Goal: Task Accomplishment & Management: Manage account settings

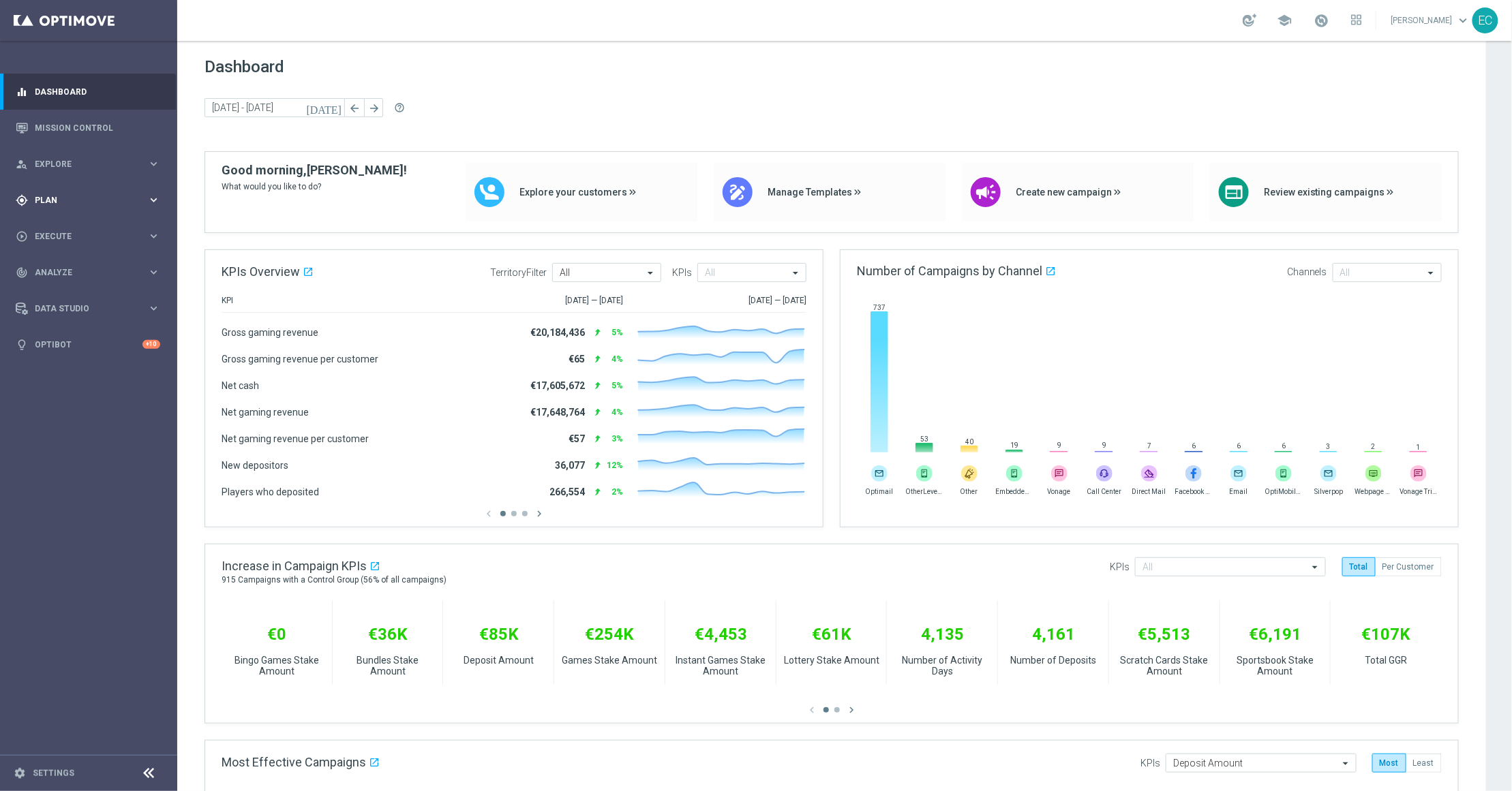
click at [58, 210] on div "gps_fixed Plan keyboard_arrow_right" at bounding box center [88, 200] width 176 height 36
click at [71, 182] on div "gps_fixed Plan keyboard_arrow_right" at bounding box center [88, 200] width 176 height 36
click at [71, 187] on div "gps_fixed Plan keyboard_arrow_right" at bounding box center [88, 200] width 176 height 36
click at [93, 272] on span "Templates" at bounding box center [85, 269] width 97 height 8
click at [70, 290] on link "Optimail" at bounding box center [92, 289] width 99 height 11
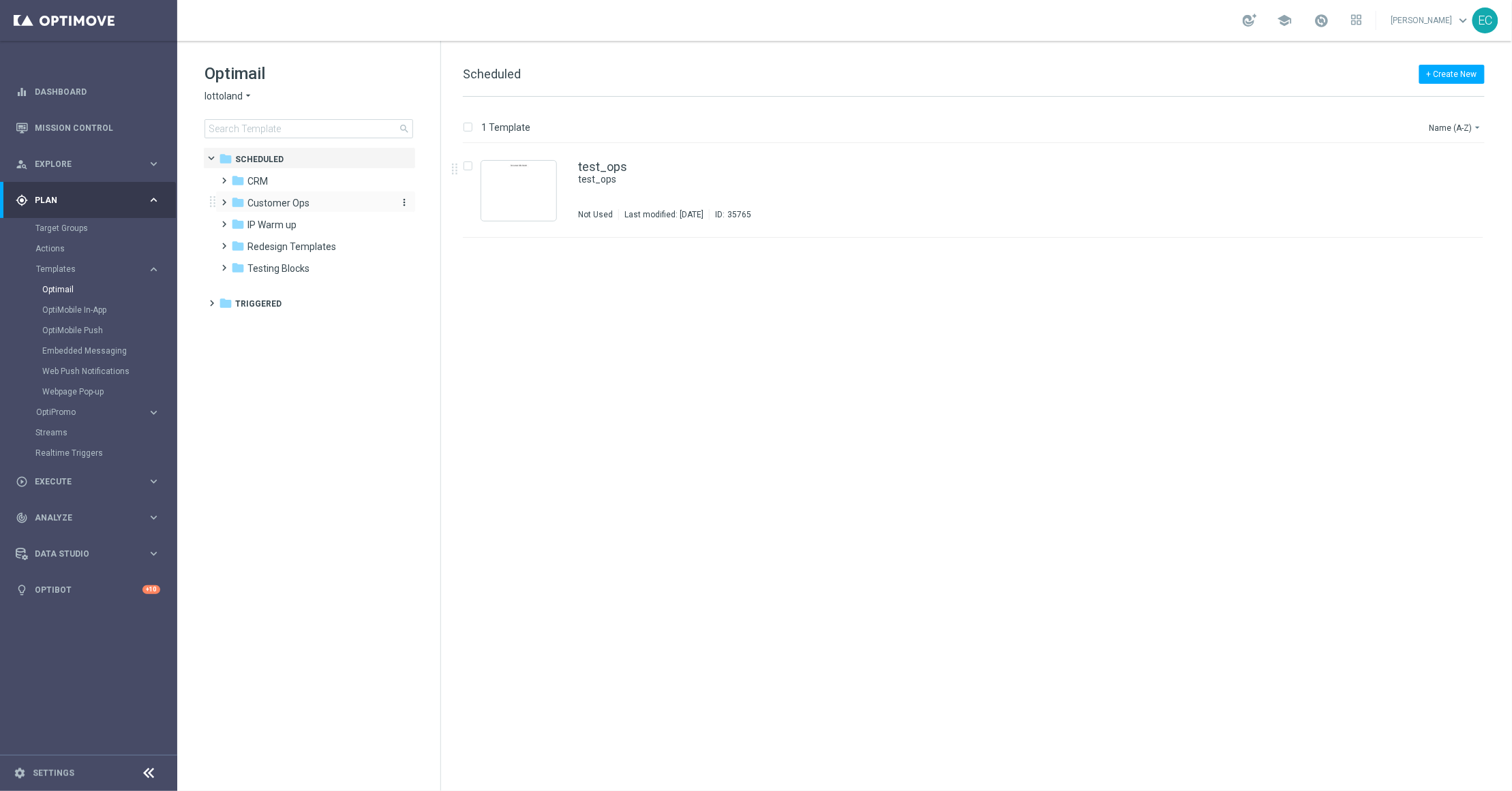
click at [286, 197] on span "Customer Ops" at bounding box center [279, 203] width 62 height 12
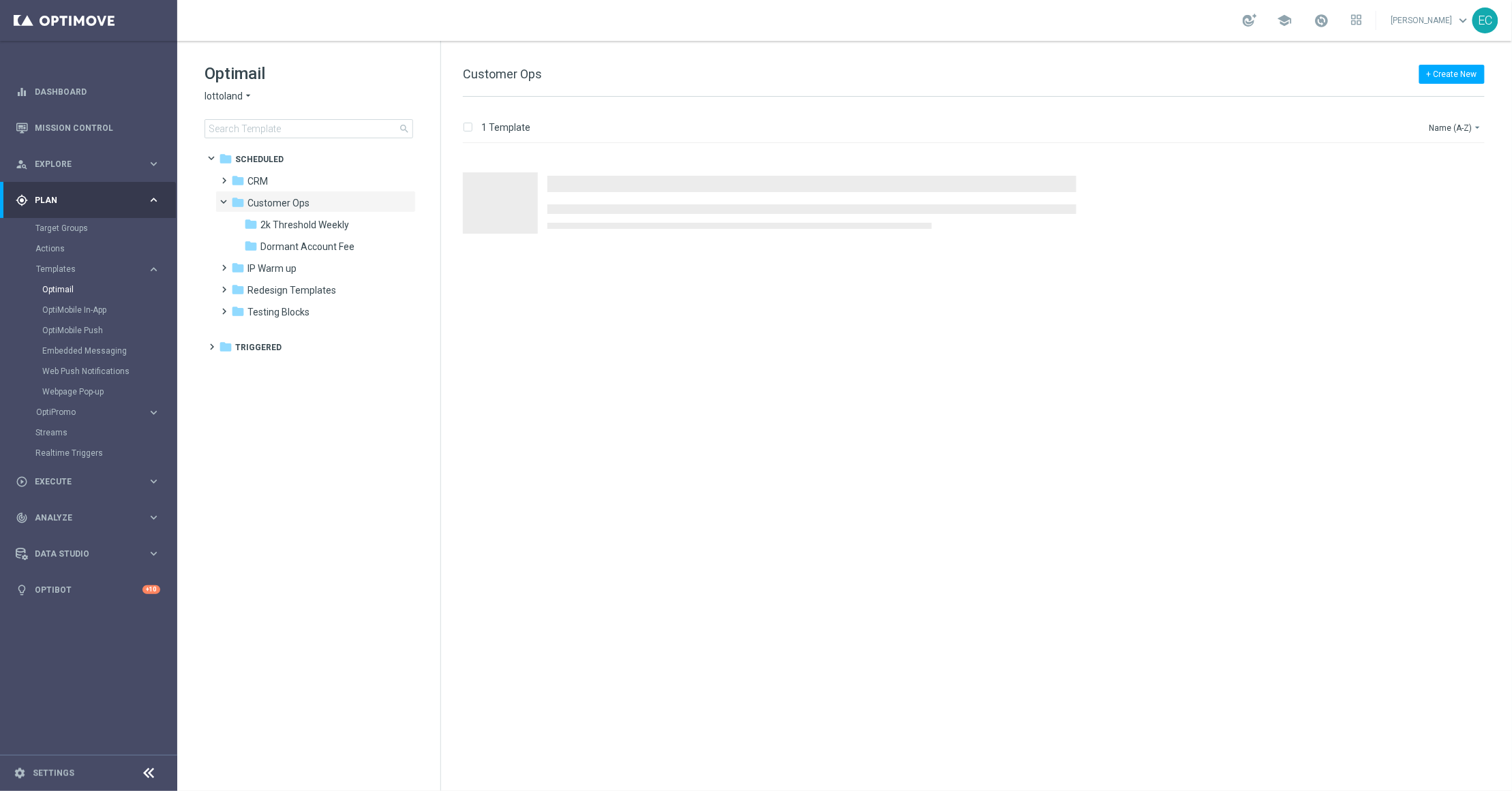
click at [286, 197] on span "Customer Ops" at bounding box center [279, 203] width 62 height 12
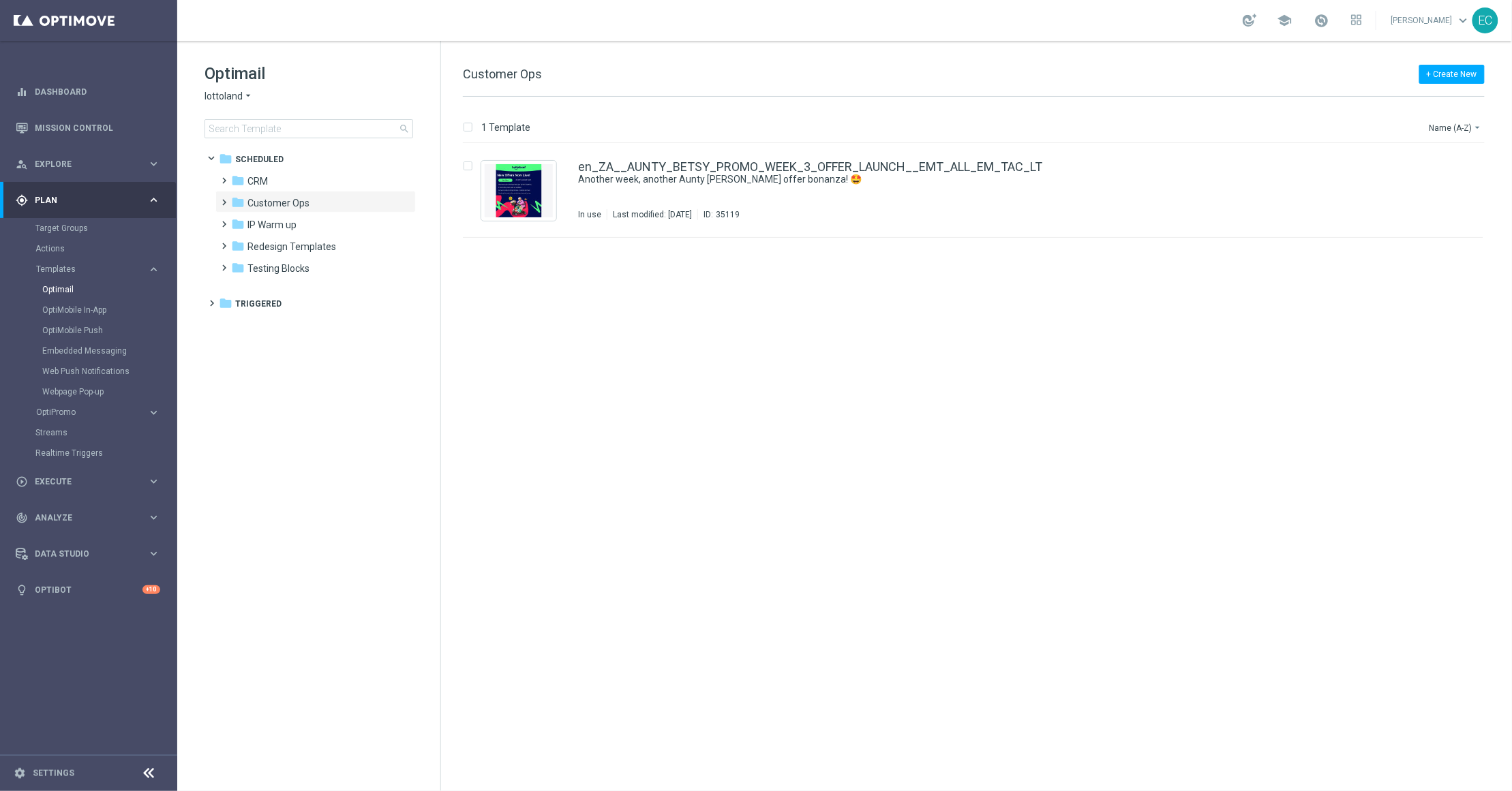
drag, startPoint x: 242, startPoint y: 303, endPoint x: 402, endPoint y: 374, distance: 175.0
click at [242, 303] on span "Triggered" at bounding box center [258, 304] width 46 height 12
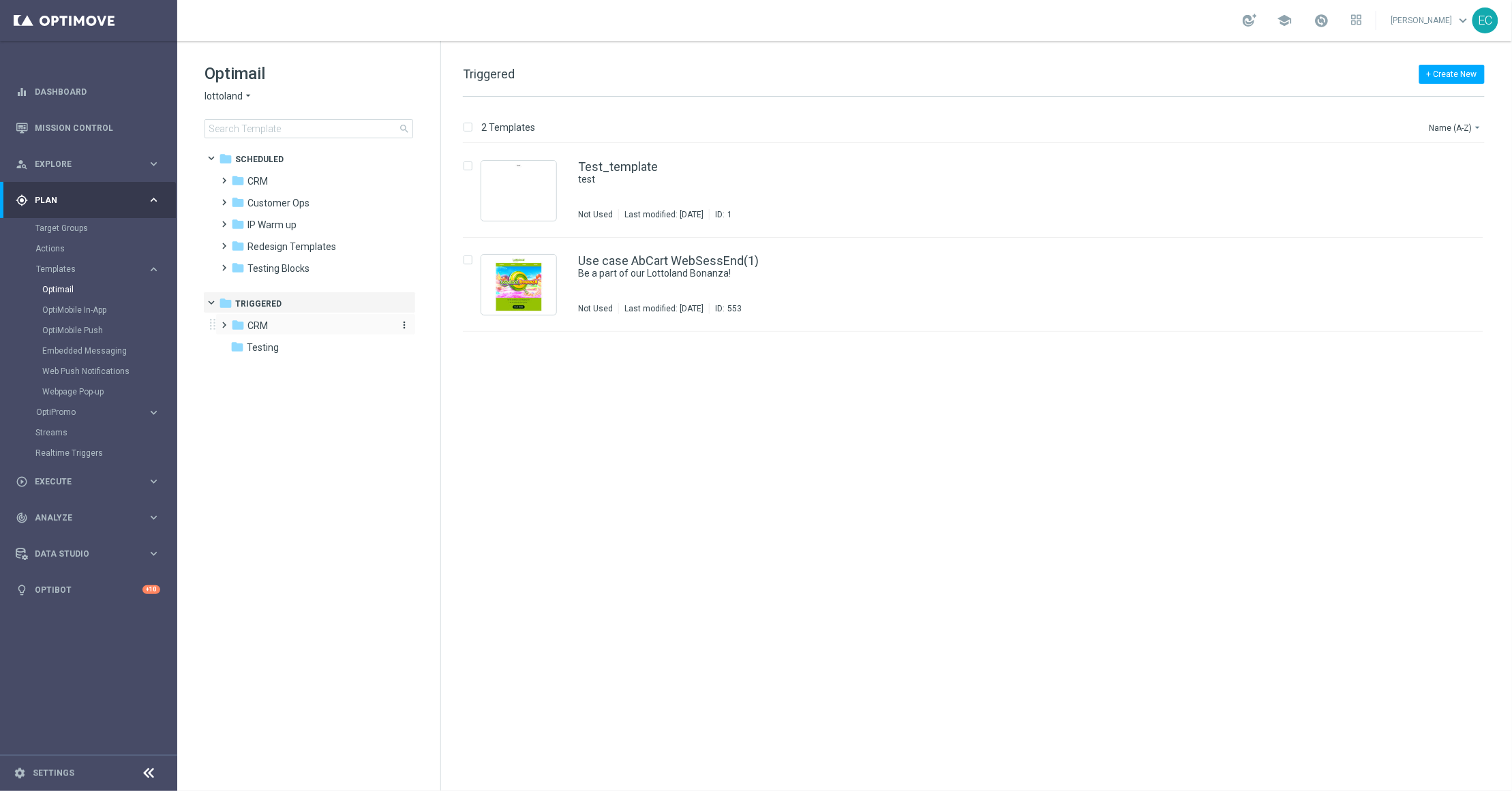
click at [276, 326] on div "folder CRM" at bounding box center [309, 326] width 156 height 16
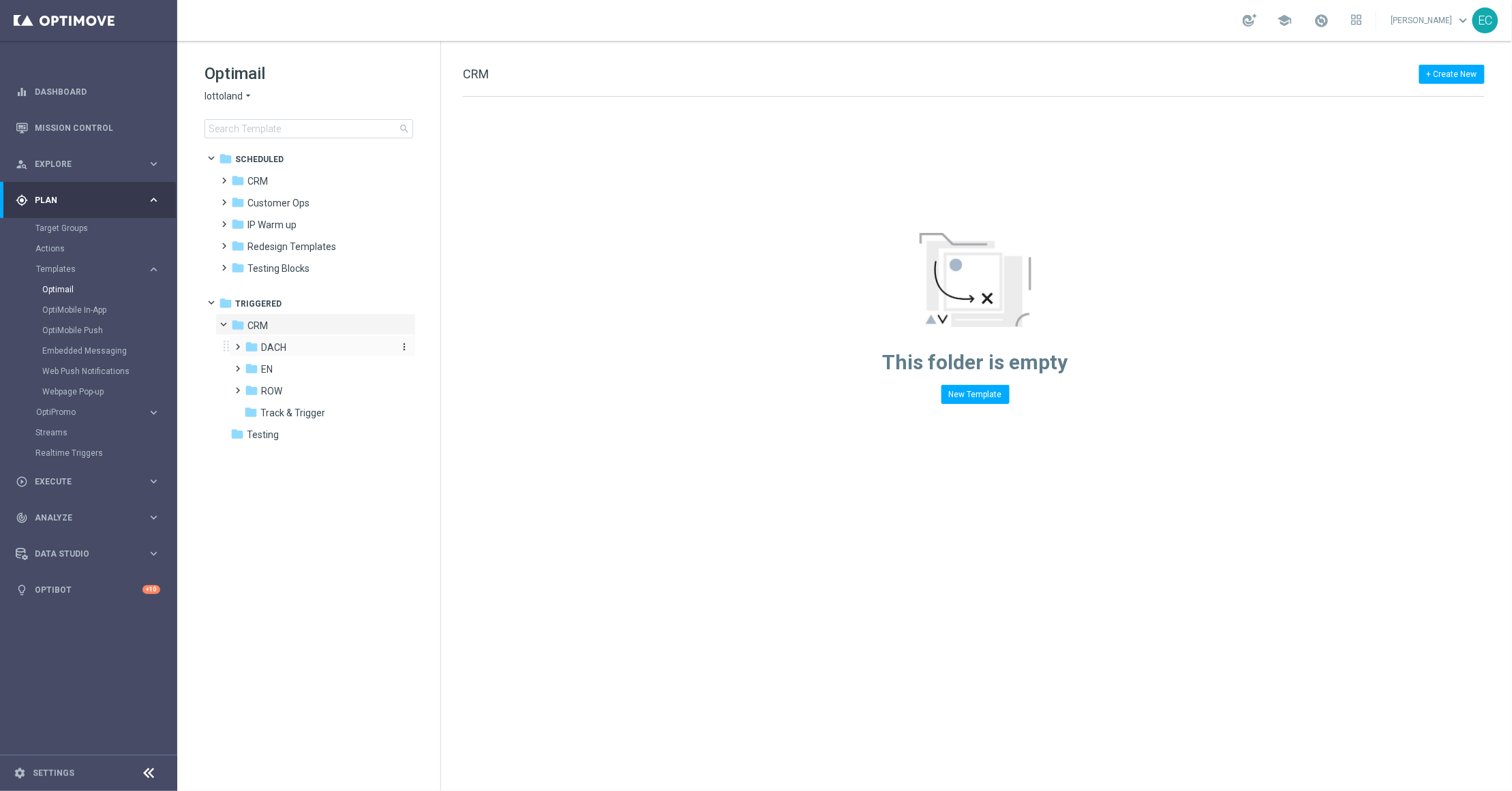
click at [336, 351] on div "folder DACH" at bounding box center [317, 348] width 145 height 16
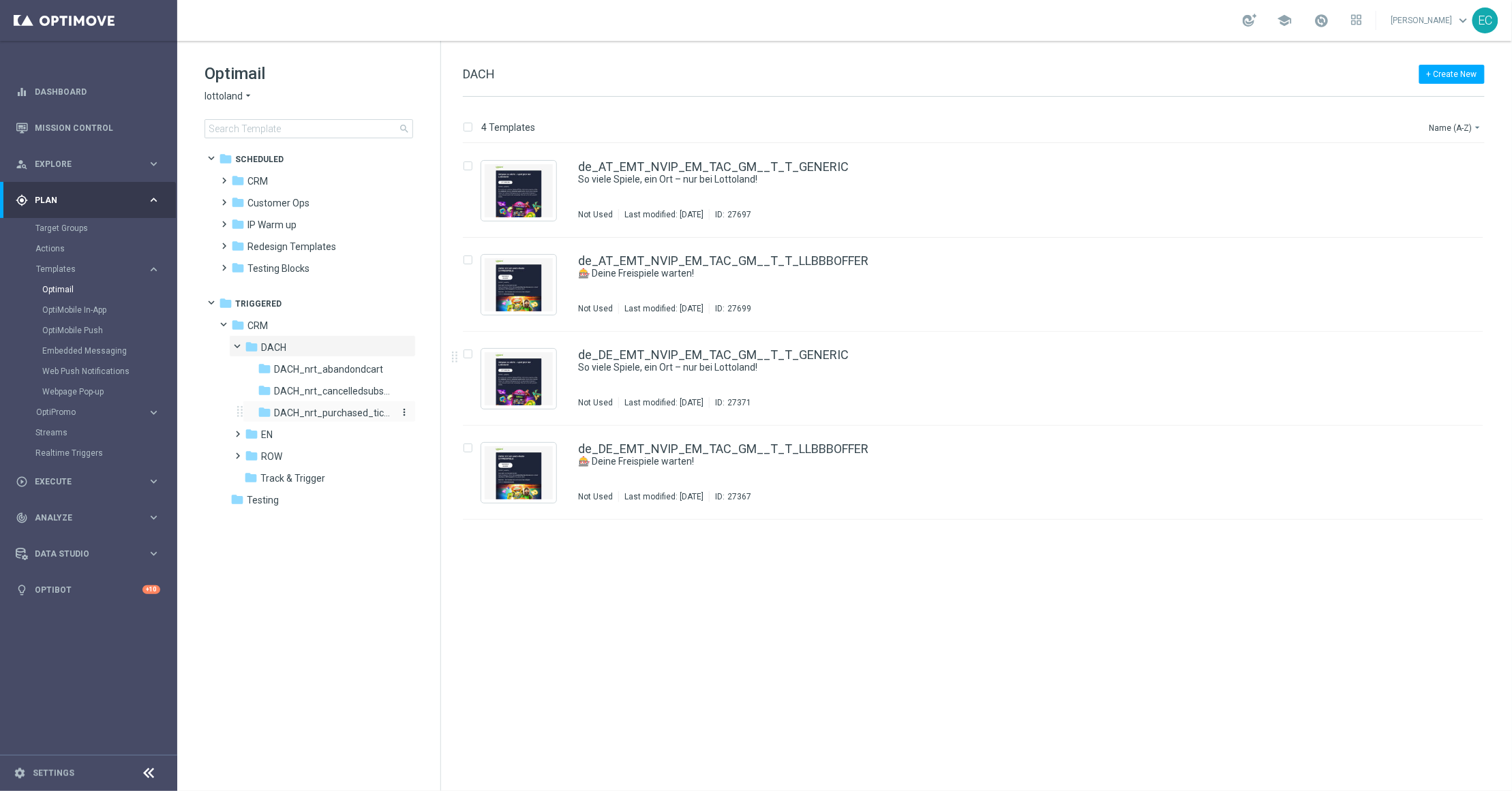
click at [352, 410] on span "DACH_nrt_purchased_tickets" at bounding box center [333, 413] width 118 height 12
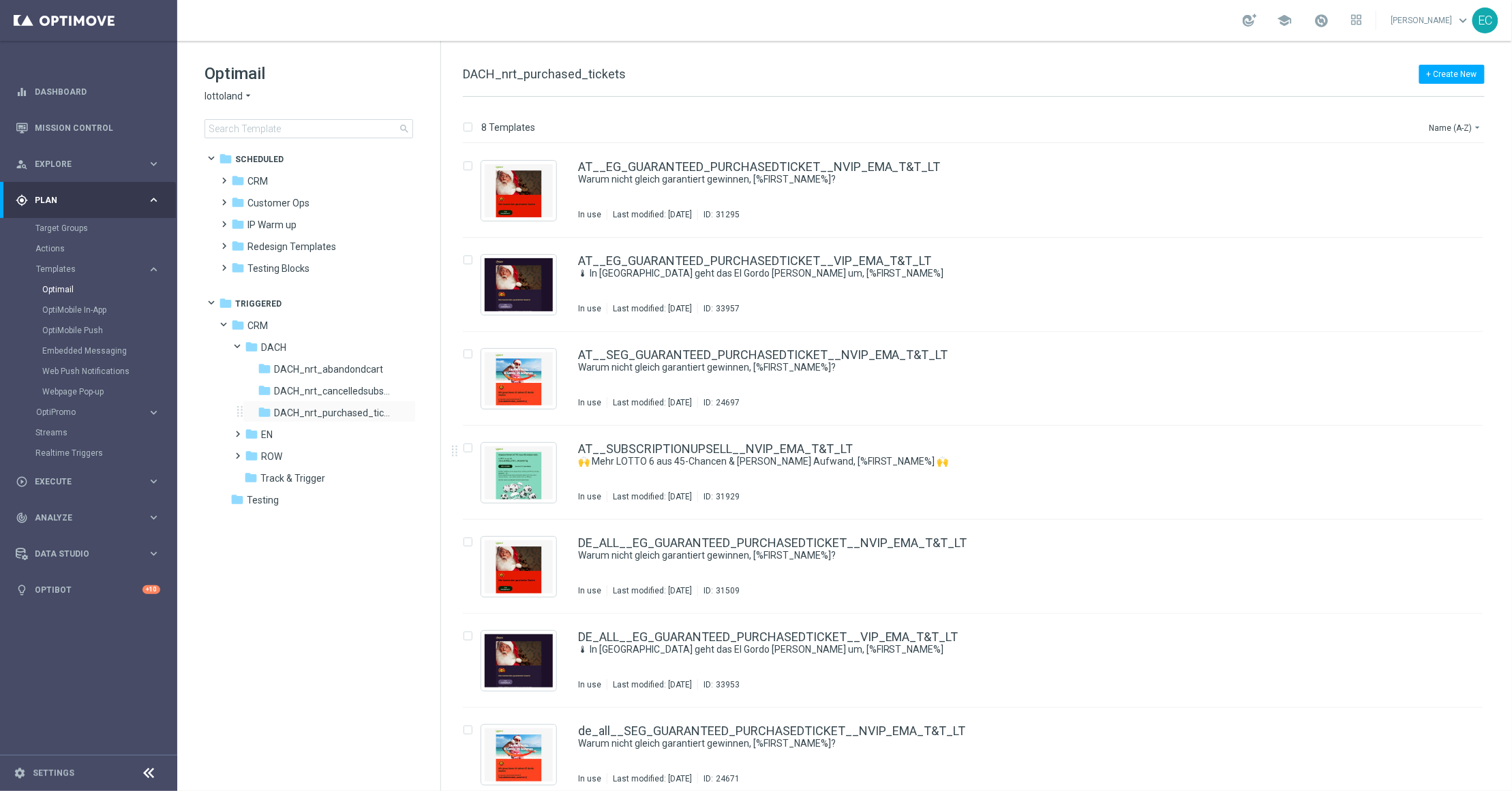
click at [341, 401] on div "folder DACH_nrt_purchased_tickets more_vert" at bounding box center [330, 411] width 173 height 22
click at [341, 392] on span "DACH_nrt_cancelledsubscription" at bounding box center [333, 391] width 118 height 12
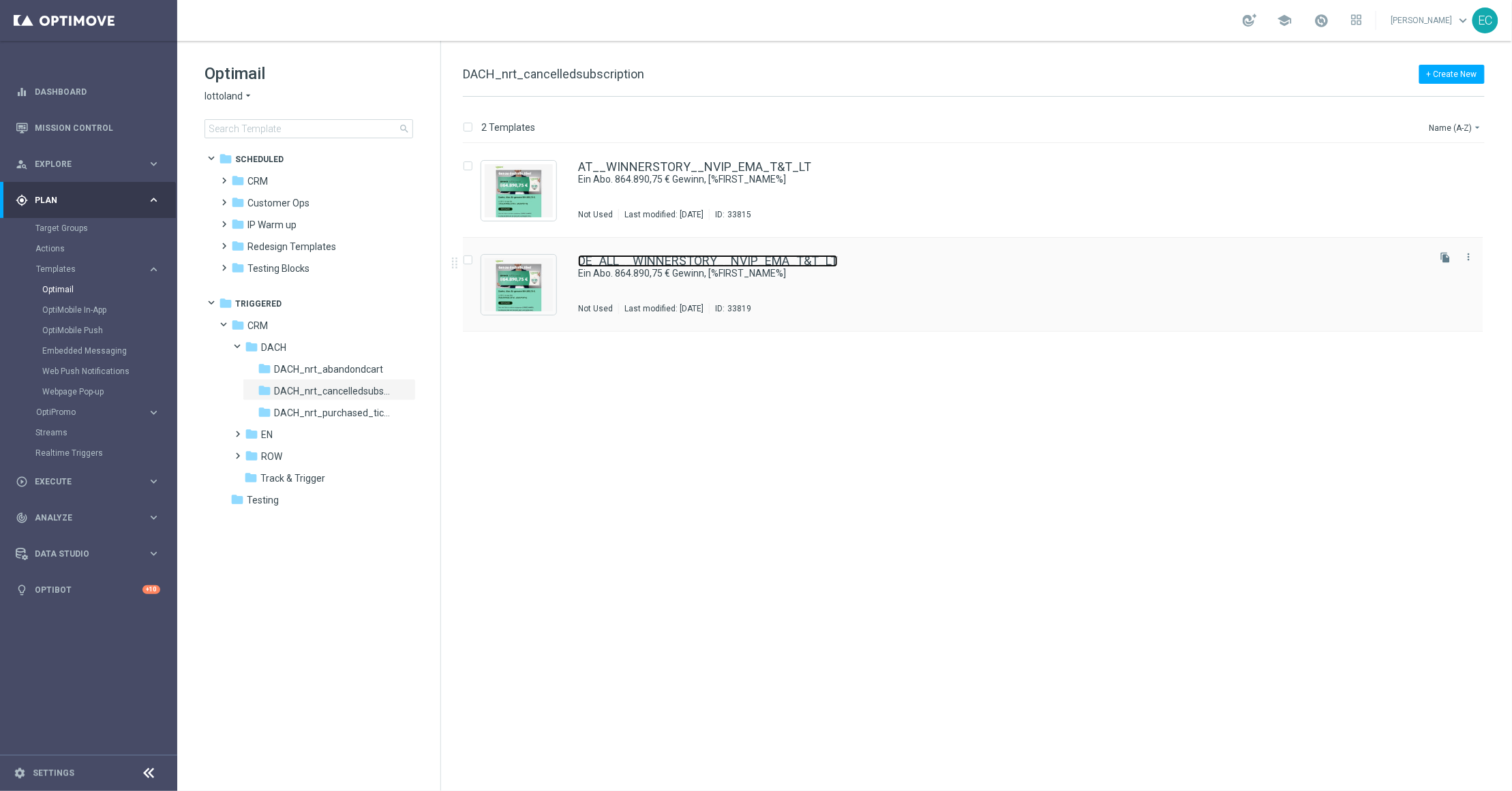
click at [731, 257] on link "DE_ALL__WINNERSTORY__NVIP_EMA_T&T_LT" at bounding box center [708, 261] width 260 height 12
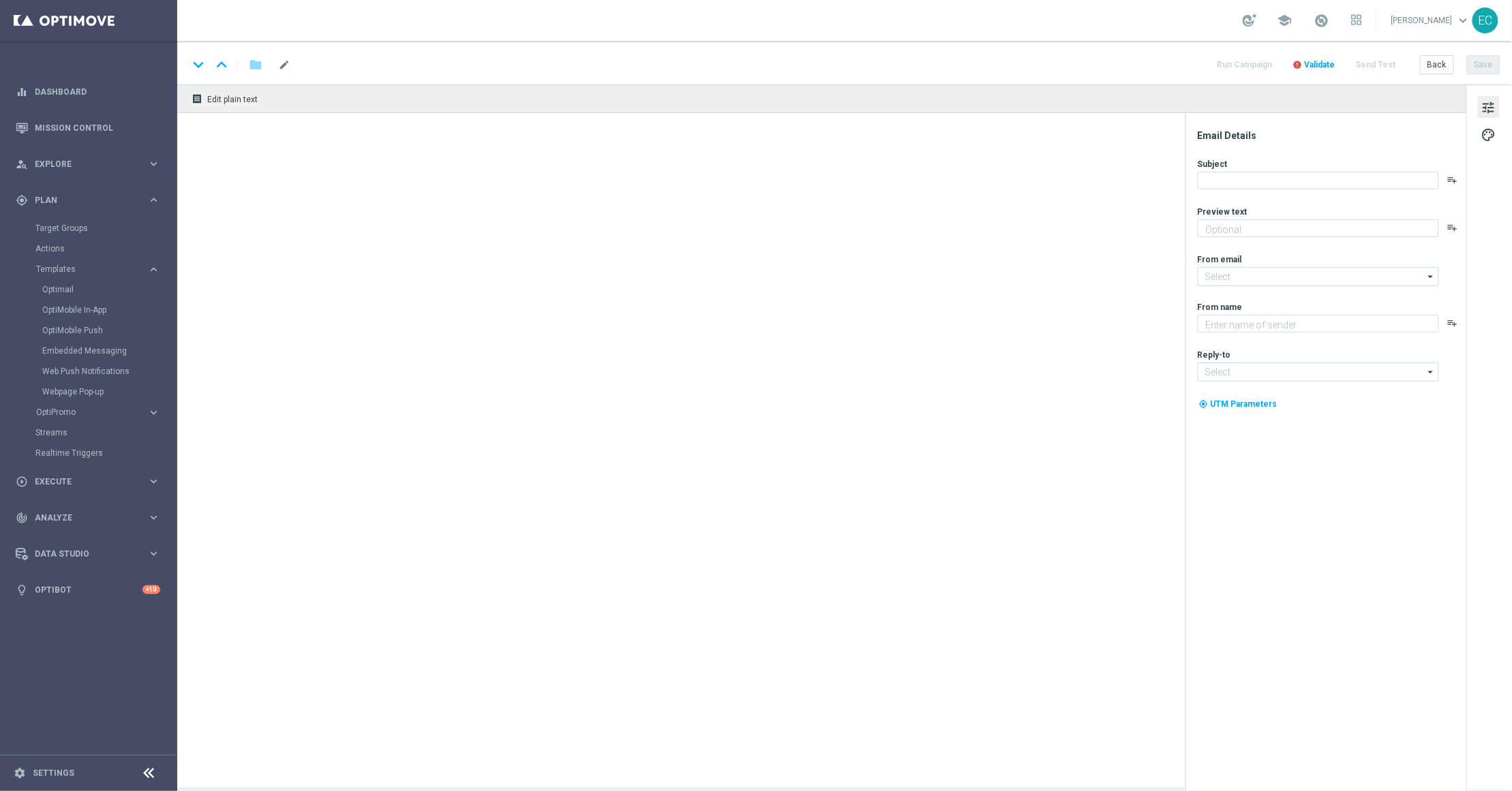
type textarea "Automatisch jeden Jackpot spielen mit unseren Abos."
type textarea "Lottoland"
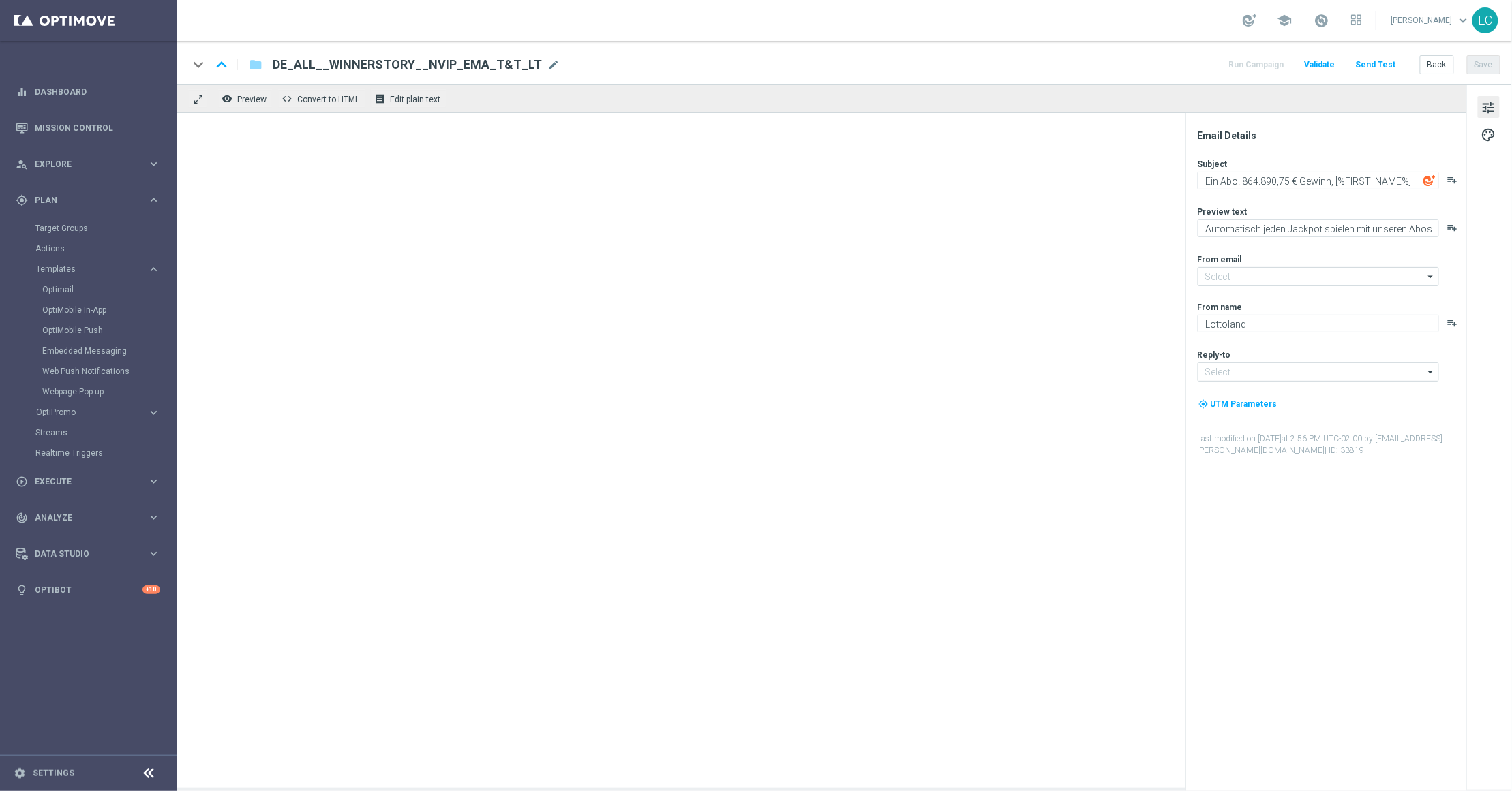
type input "mail@crm.lottoland.com"
type input "service@lottoland.com"
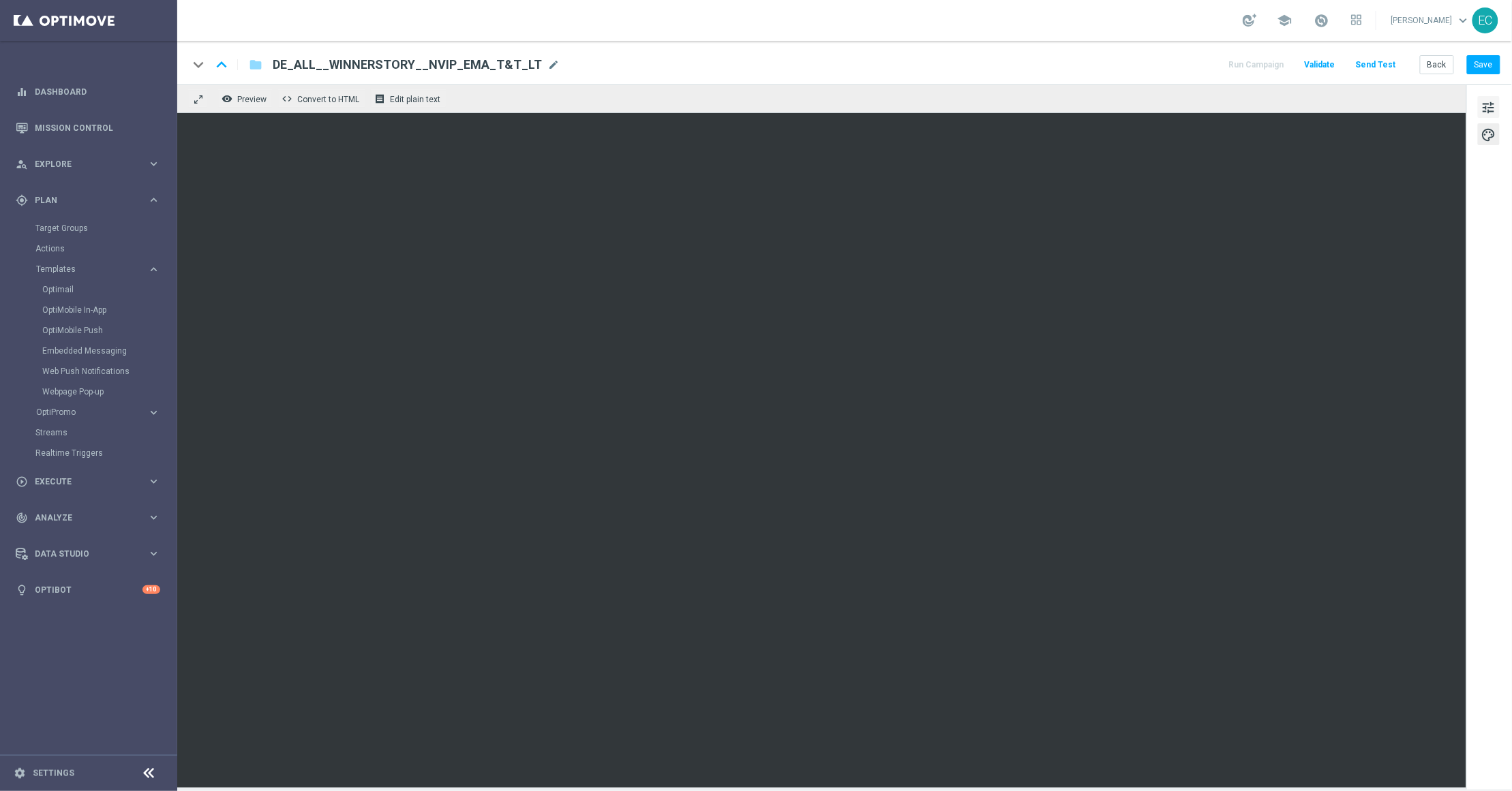
click at [1496, 110] on span "tune" at bounding box center [1489, 107] width 15 height 17
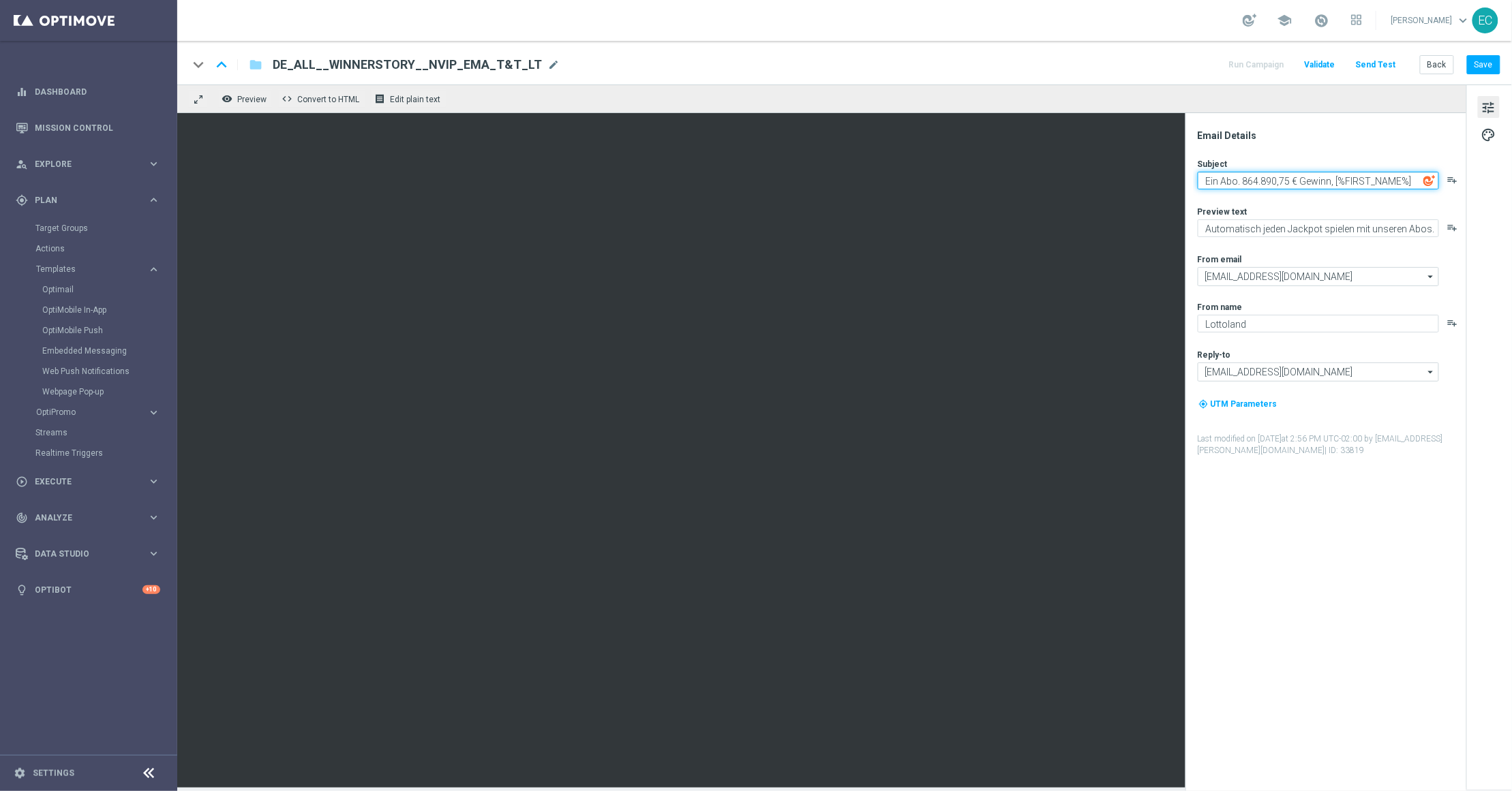
click at [1346, 178] on textarea "Ein Abo. 864.890,75 € Gewinn, [%FIRST_NAME%]" at bounding box center [1318, 180] width 241 height 17
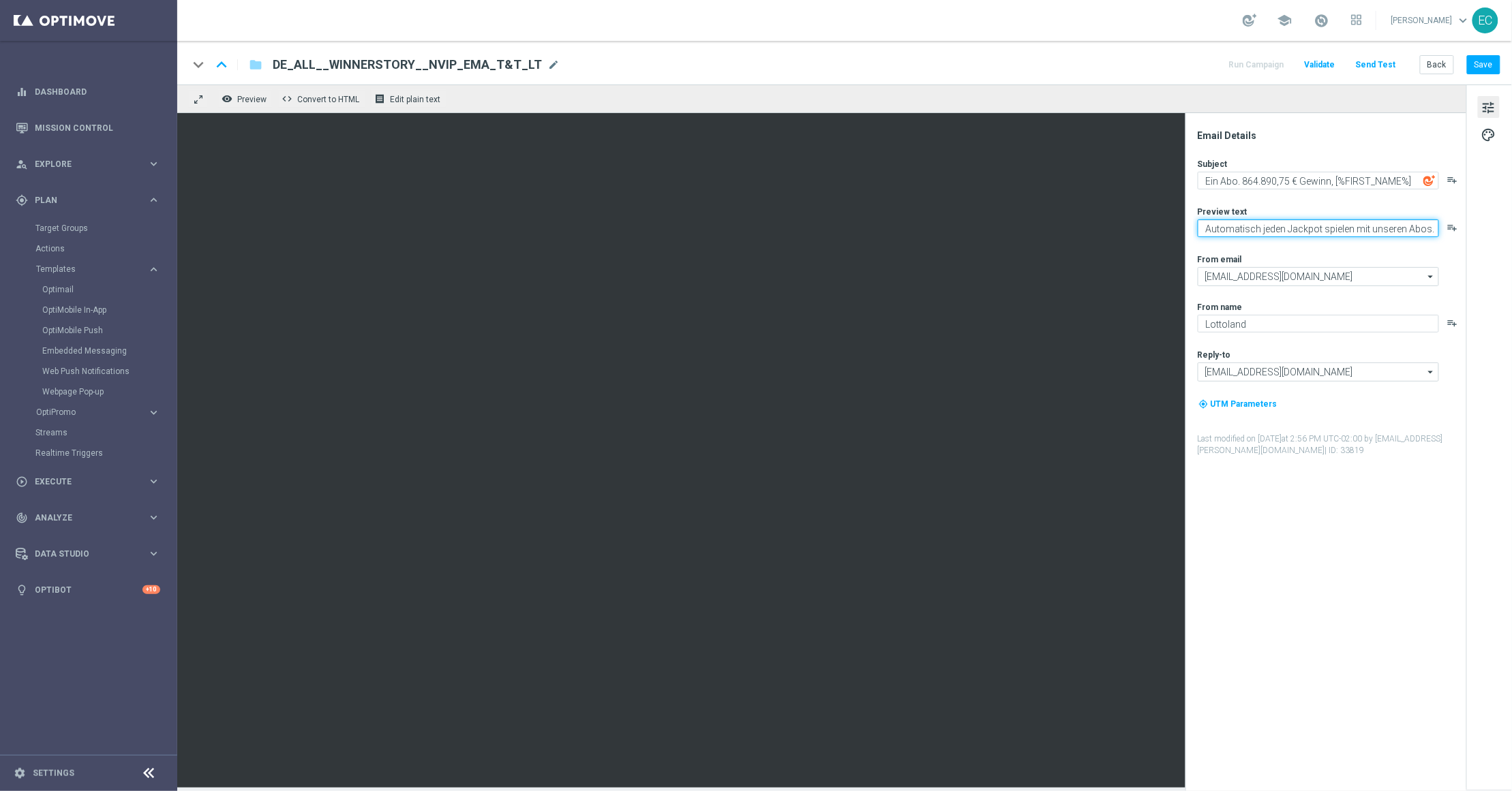
click at [1283, 220] on textarea "Automatisch jeden Jackpot spielen mit unseren Abos." at bounding box center [1318, 228] width 241 height 17
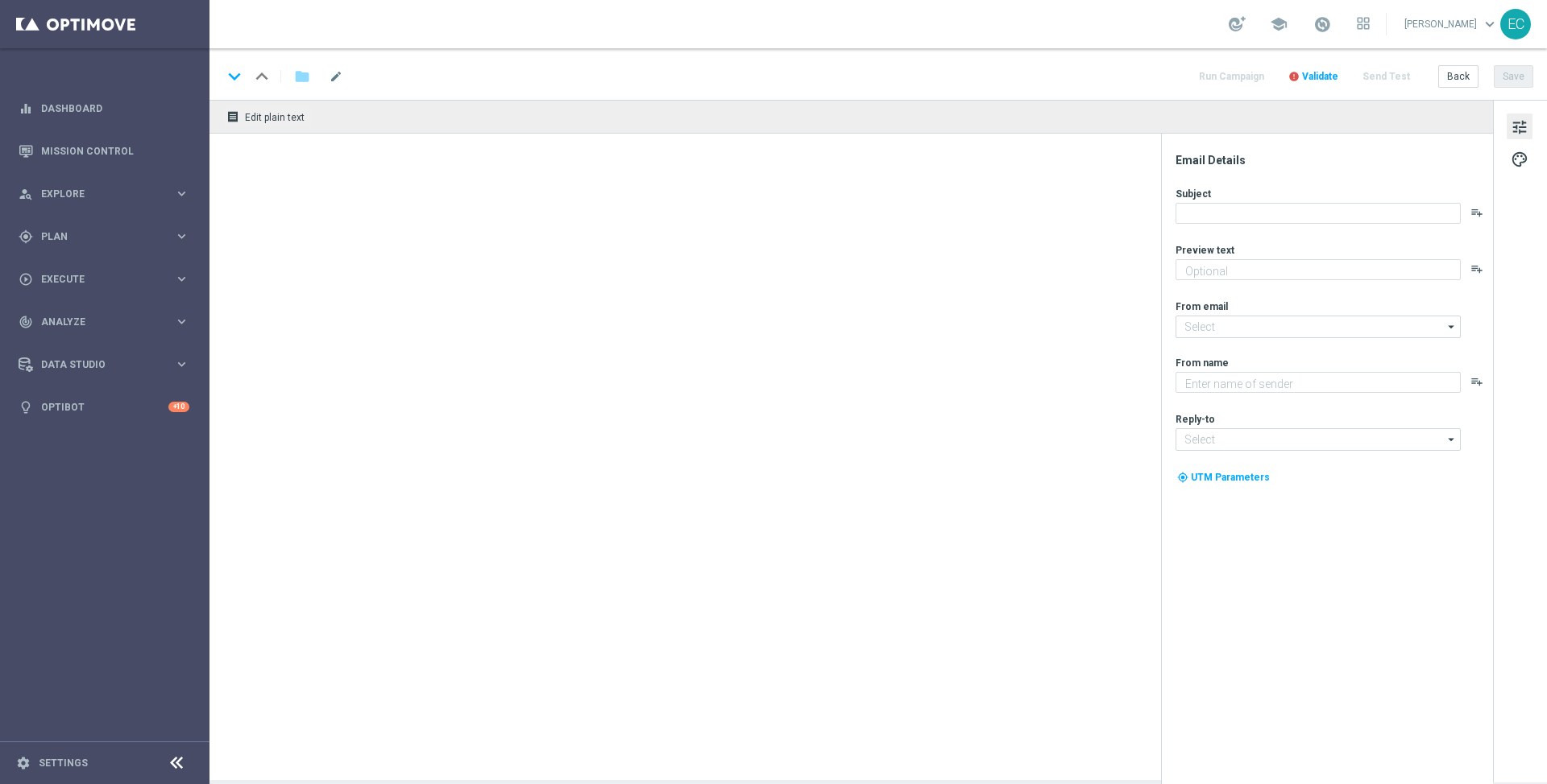
type textarea "Take a trip back in time with Ancient Tumble!"
type textarea "Lottoland"
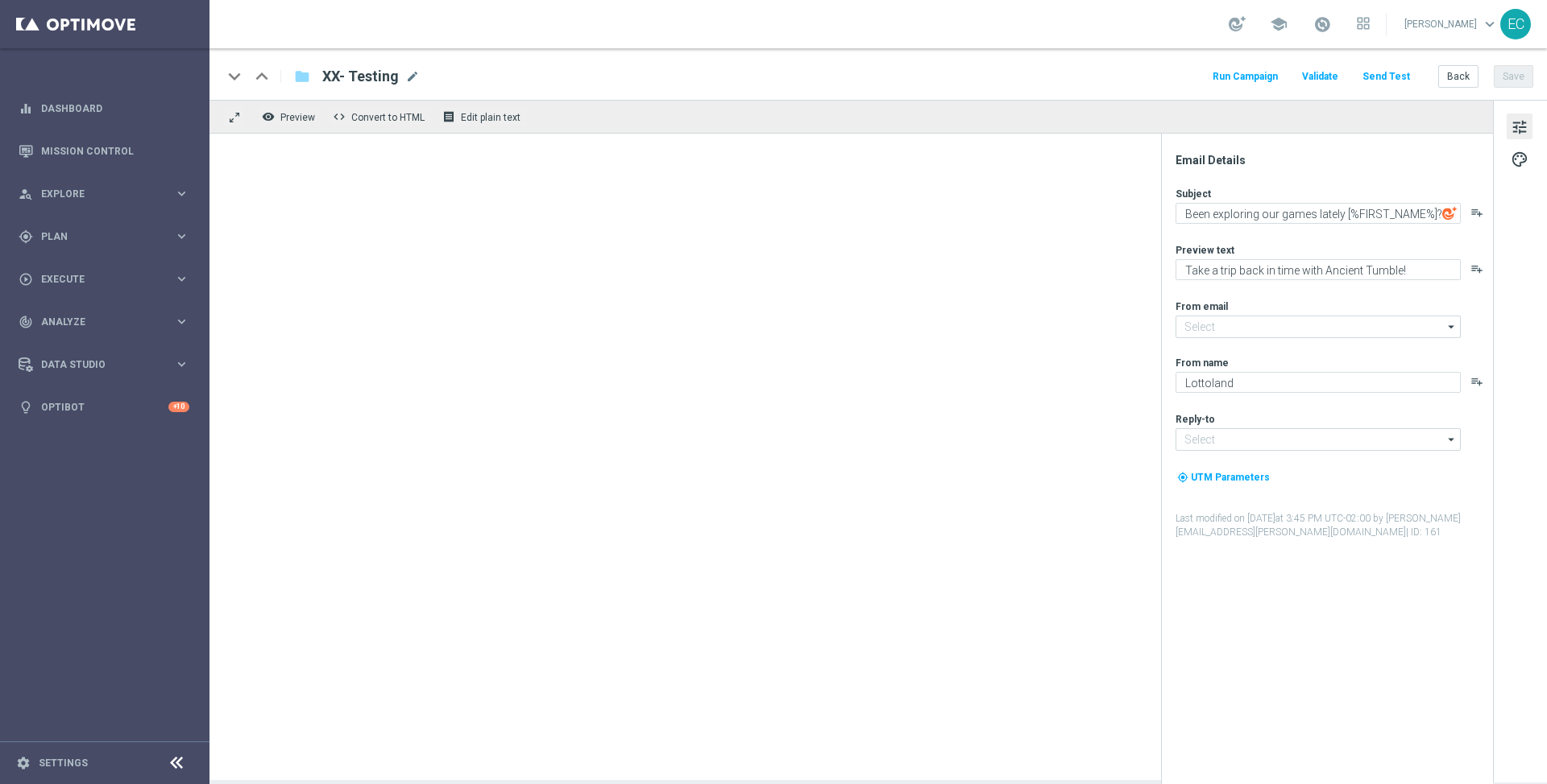
type input "mail@crm.lottoland.com"
type input "[EMAIL_ADDRESS][DOMAIN_NAME]"
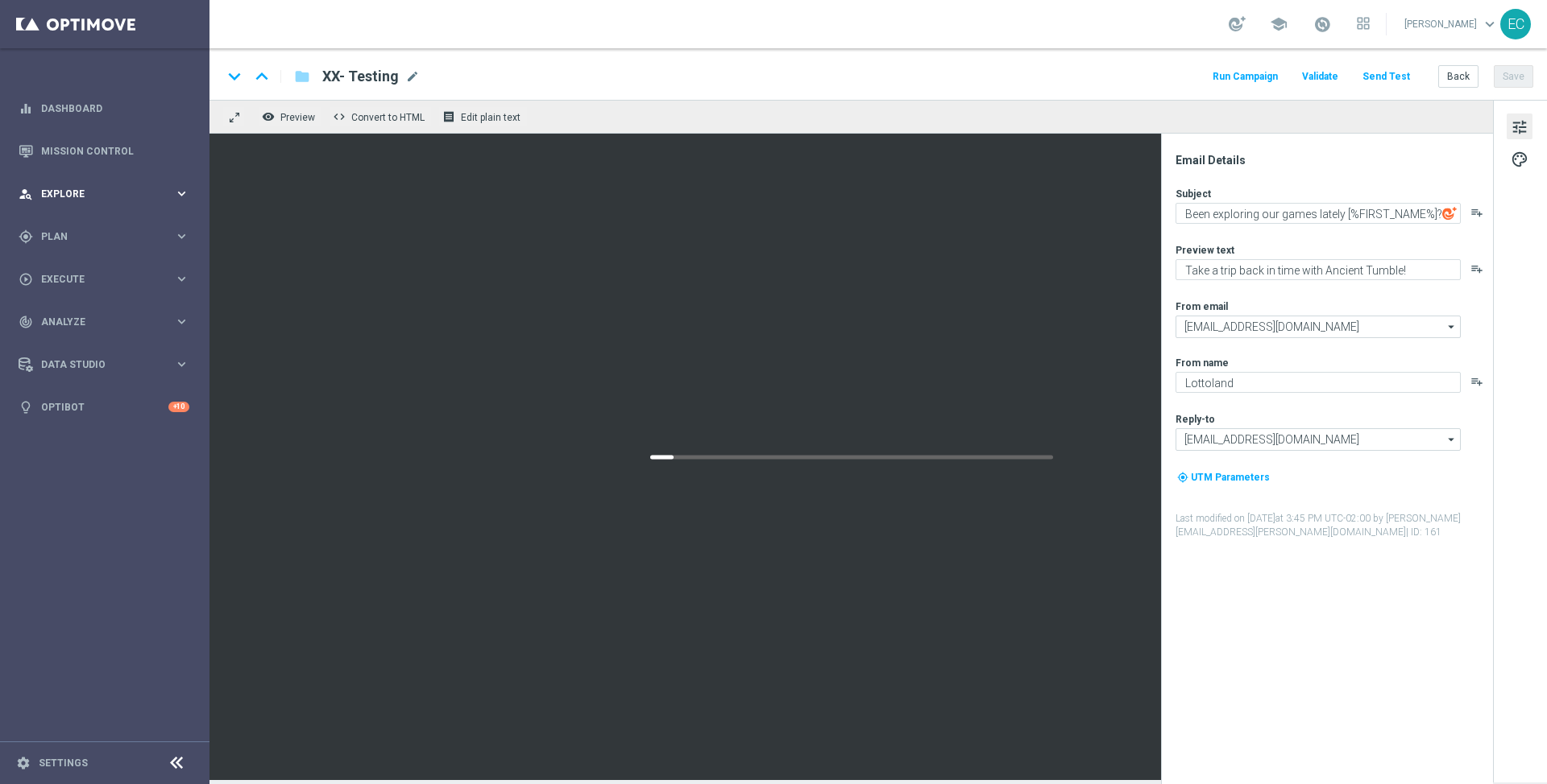
click at [109, 193] on span "Explore" at bounding box center [108, 194] width 133 height 10
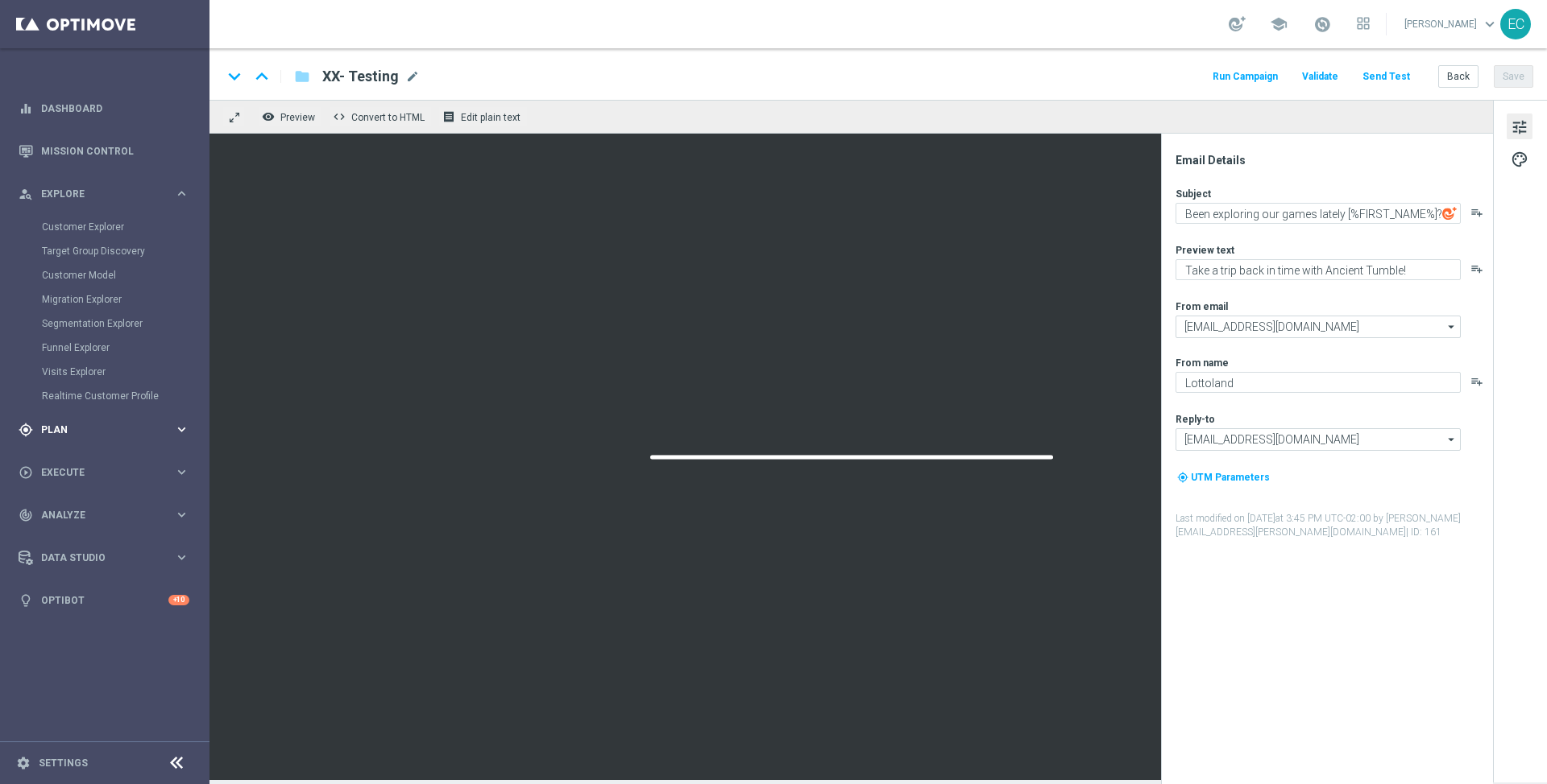
click at [80, 427] on span "Plan" at bounding box center [108, 430] width 133 height 10
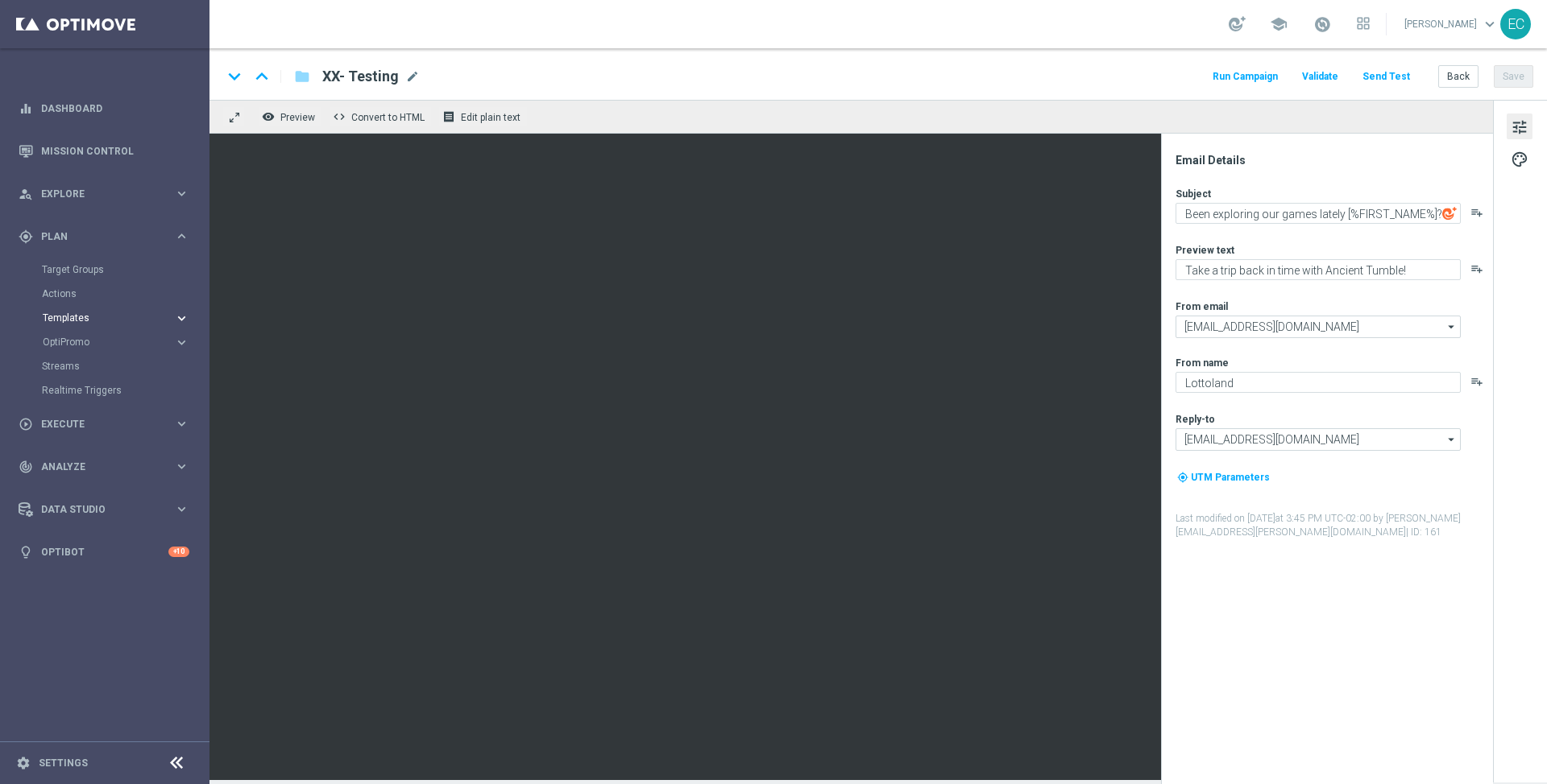
click at [88, 311] on button "Templates keyboard_arrow_right" at bounding box center [116, 318] width 148 height 13
click at [59, 338] on link "Optimail" at bounding box center [109, 342] width 118 height 13
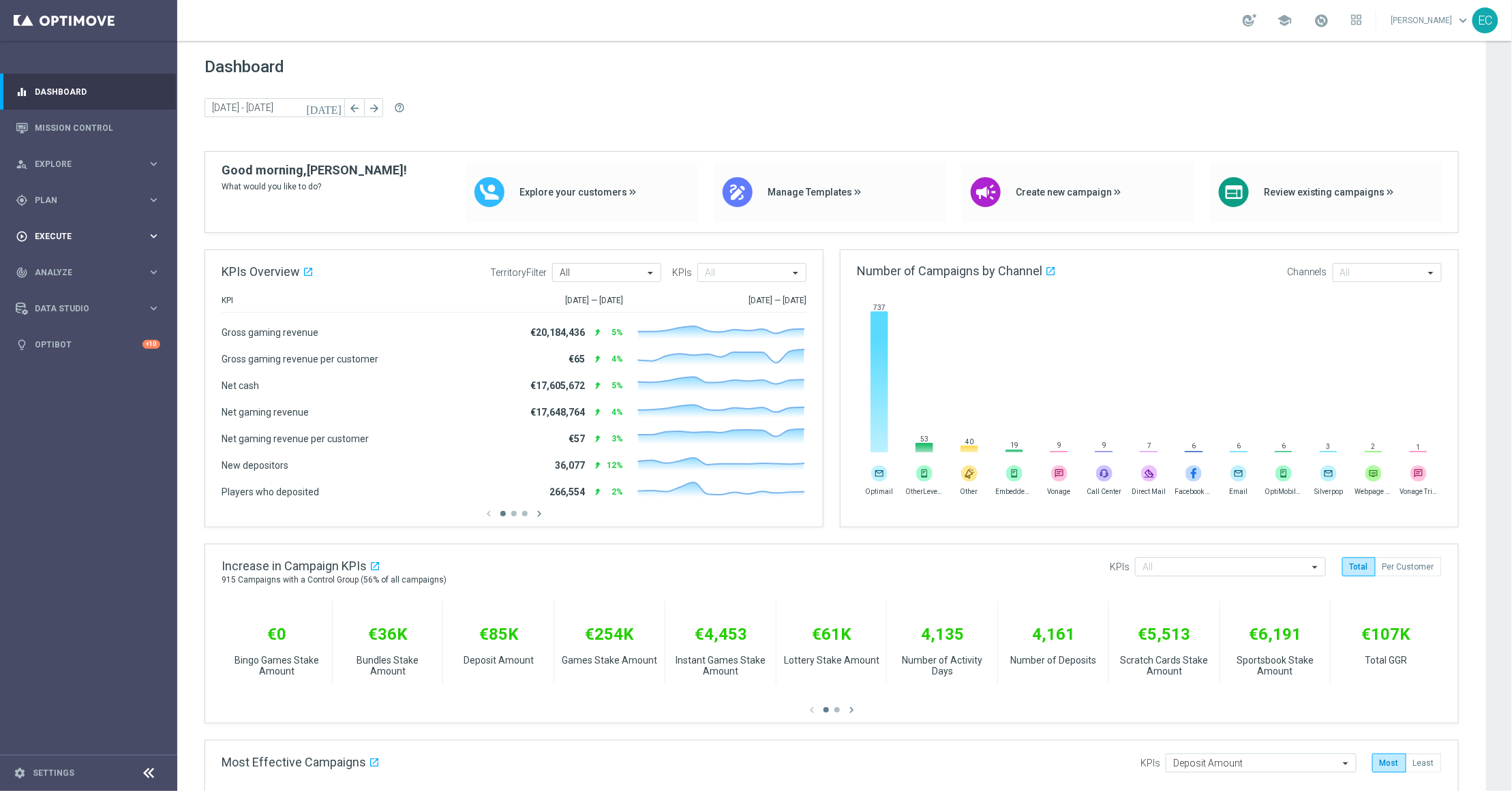
click at [112, 241] on div "play_circle_outline Execute" at bounding box center [81, 236] width 131 height 12
click at [101, 187] on div "gps_fixed Plan keyboard_arrow_right" at bounding box center [88, 200] width 176 height 36
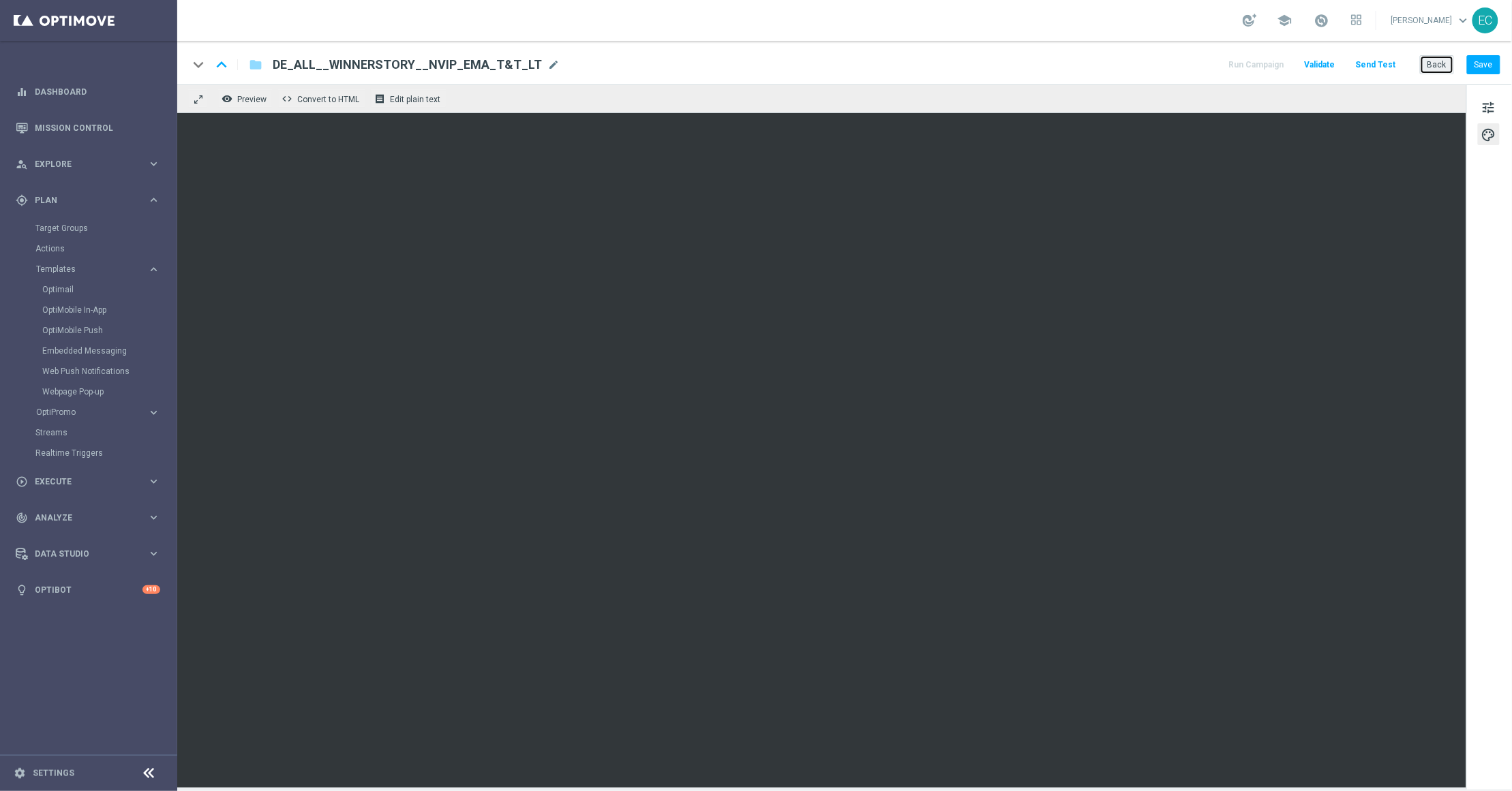
click at [1442, 61] on button "Back" at bounding box center [1437, 65] width 34 height 19
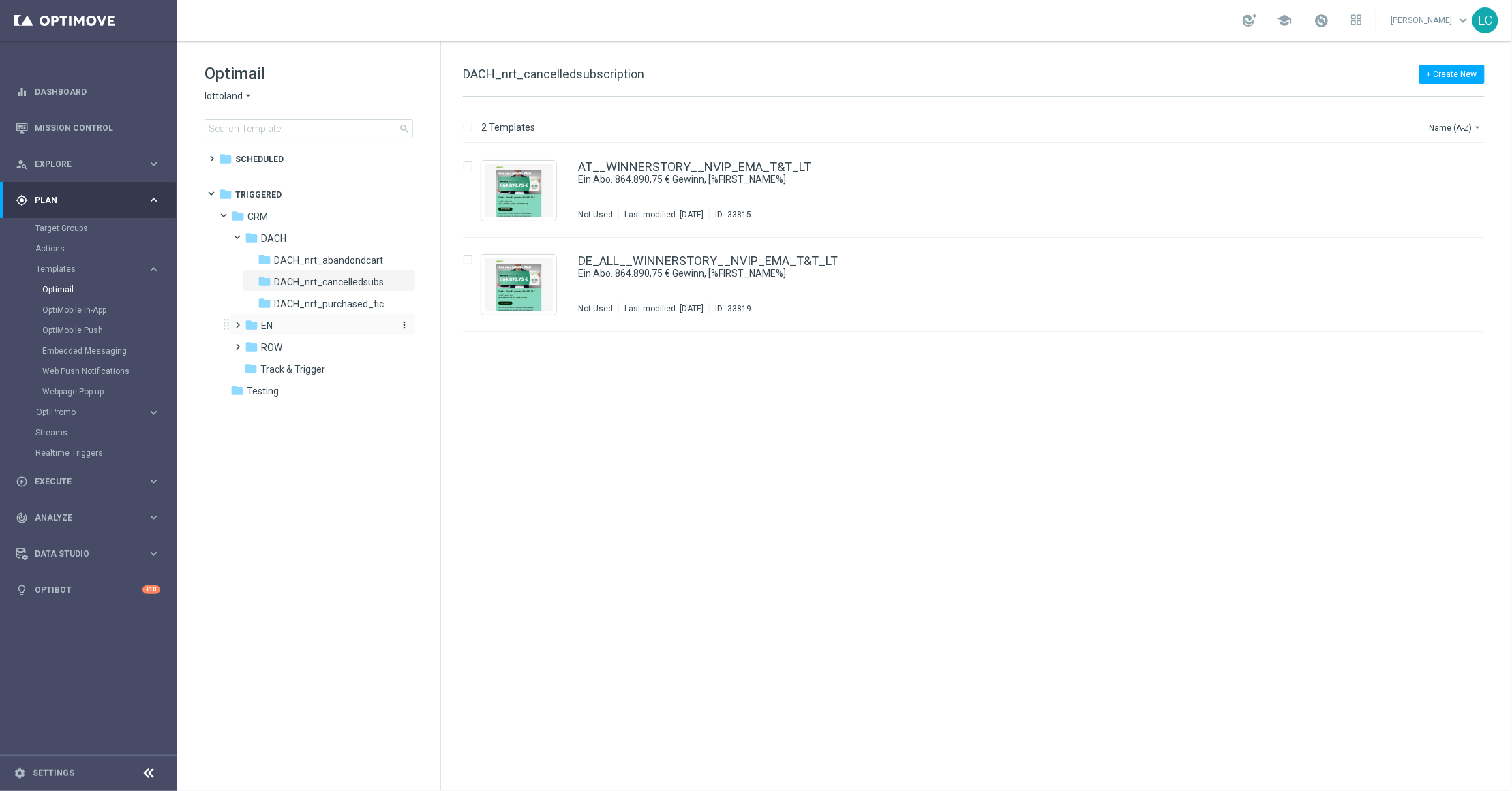
click at [280, 327] on div "folder EN" at bounding box center [317, 326] width 145 height 16
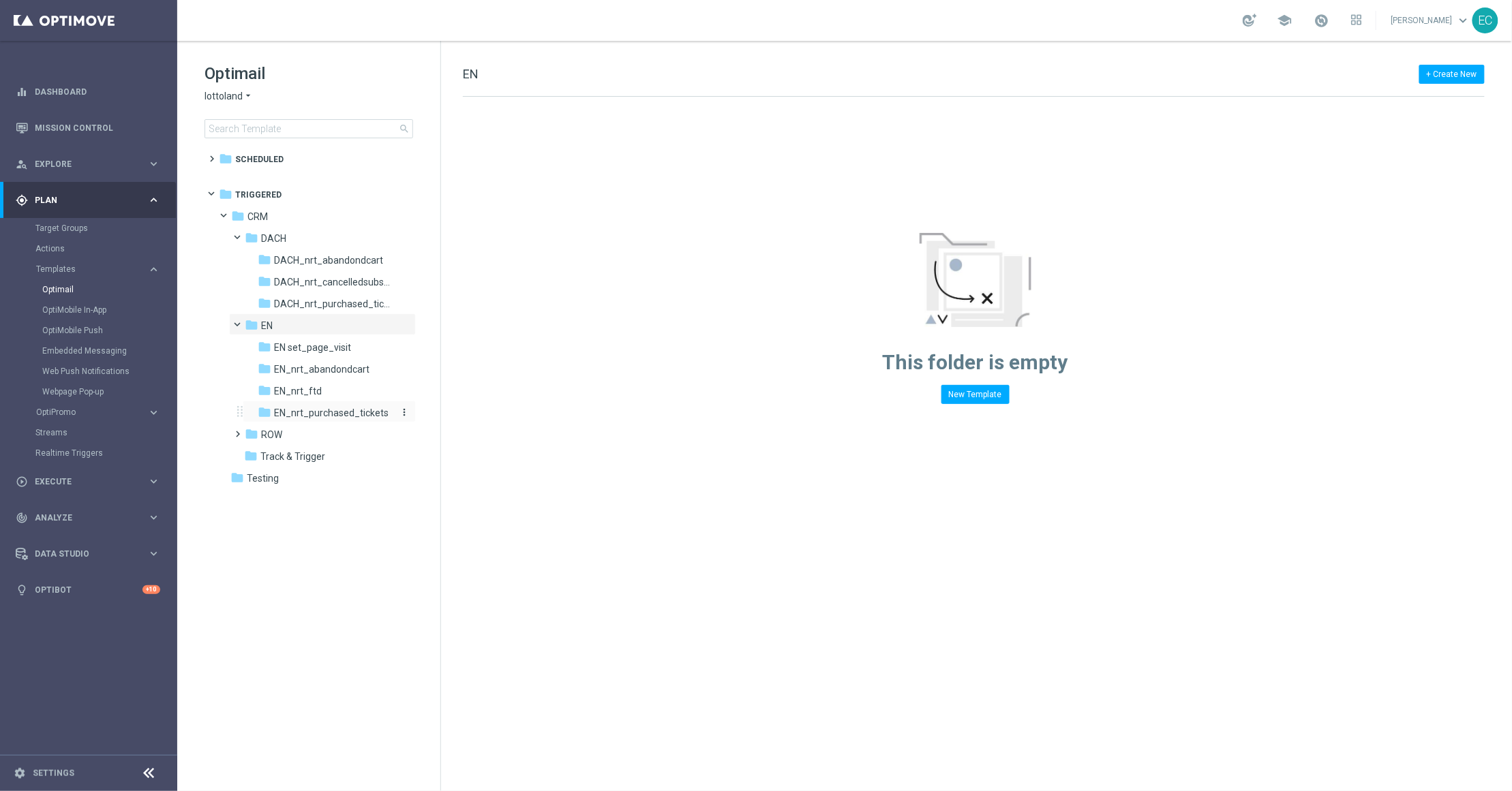
click at [355, 411] on span "EN_nrt_purchased_tickets" at bounding box center [331, 413] width 115 height 12
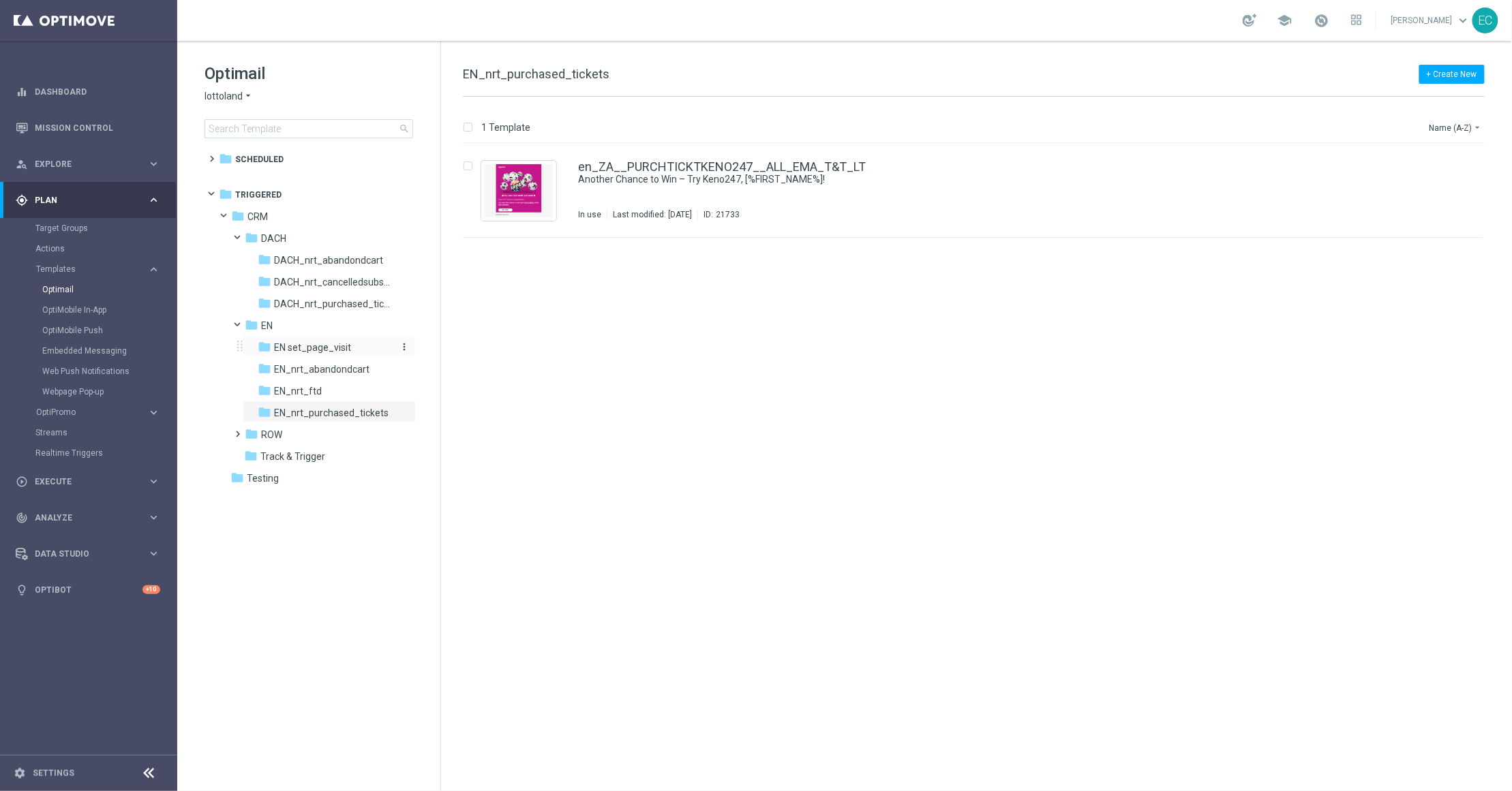
click at [340, 342] on span "EN set_page_visit" at bounding box center [312, 348] width 77 height 12
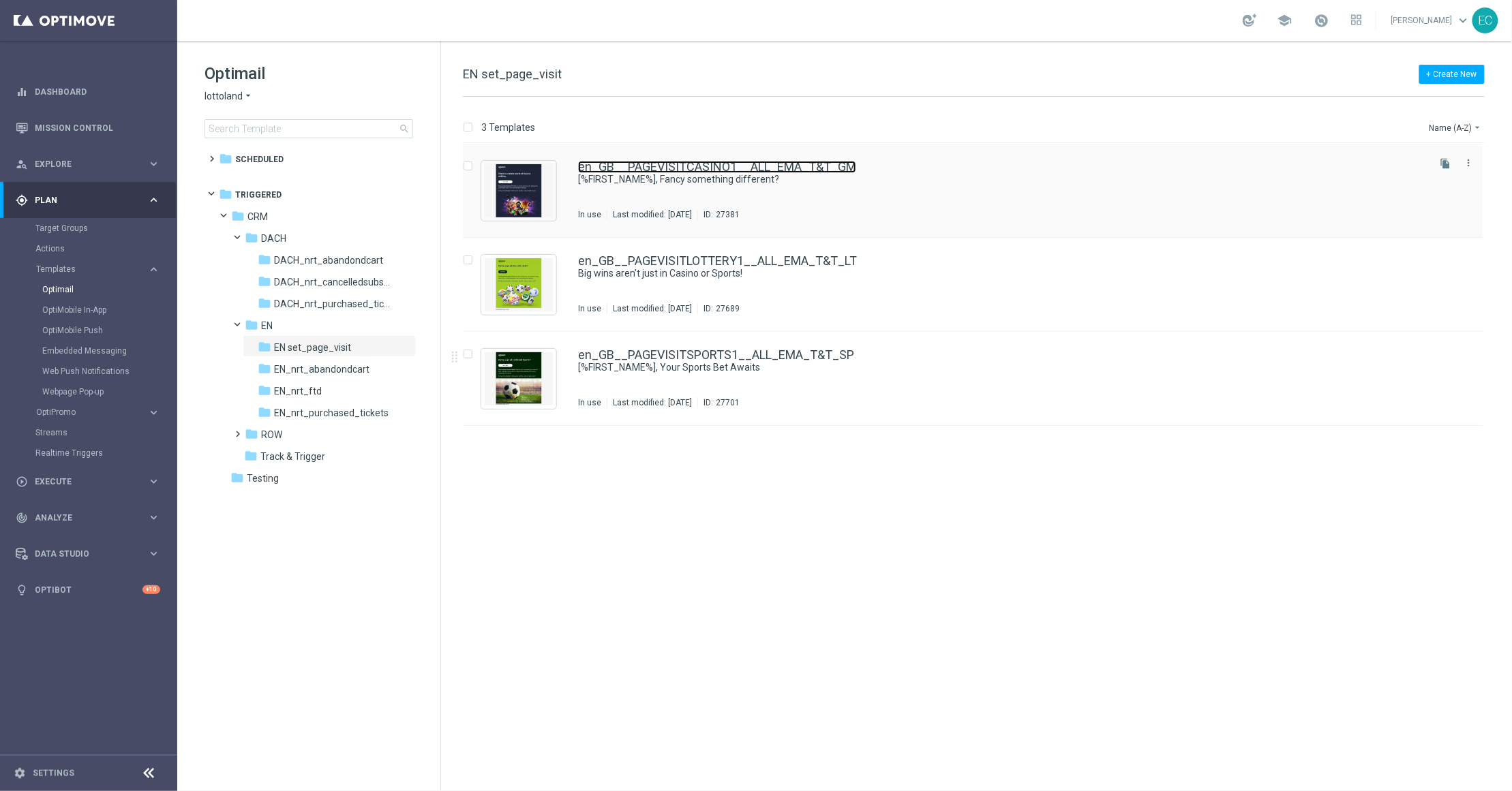
click at [825, 169] on link "en_GB__PAGEVISITCASINO1__ALL_EMA_T&T_GM" at bounding box center [717, 167] width 278 height 12
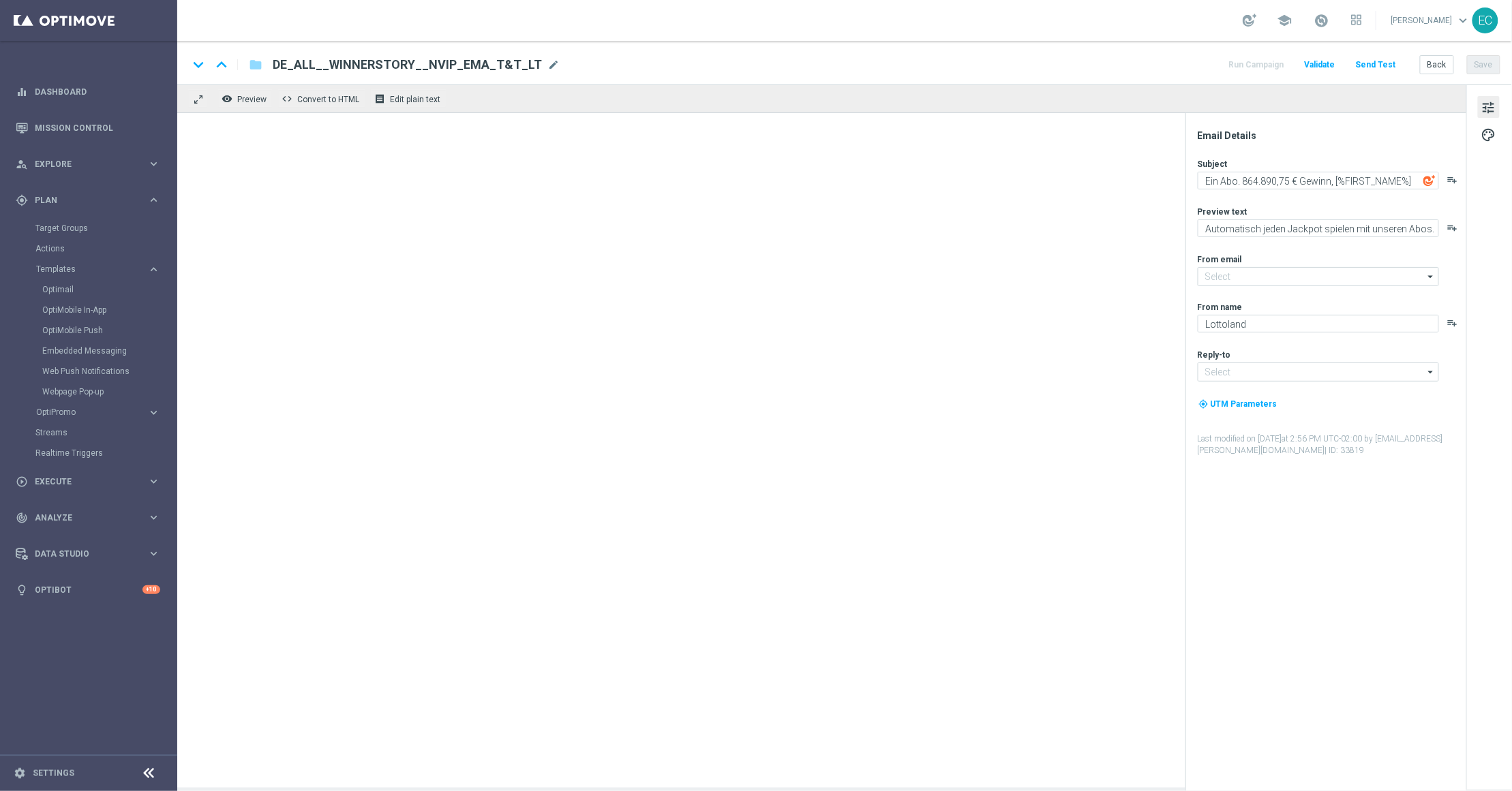
type textarea "[%FIRST_NAME%], Fancy something different?"
type textarea "A new way to play: Casino awaits."
type input "mail@crm.lottoland.com"
type input "support@lottoland.co.uk"
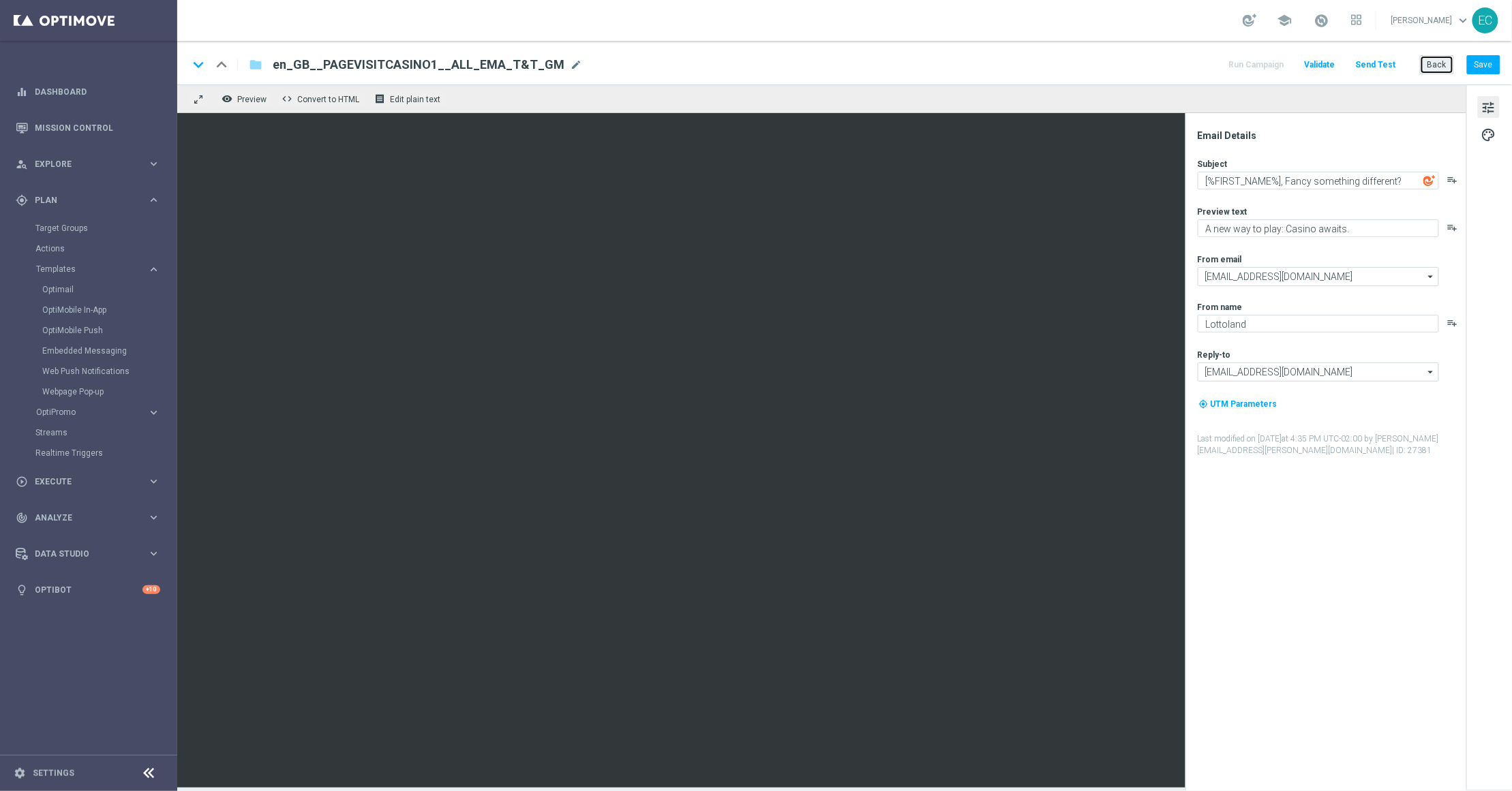
click at [1441, 71] on button "Back" at bounding box center [1437, 65] width 34 height 19
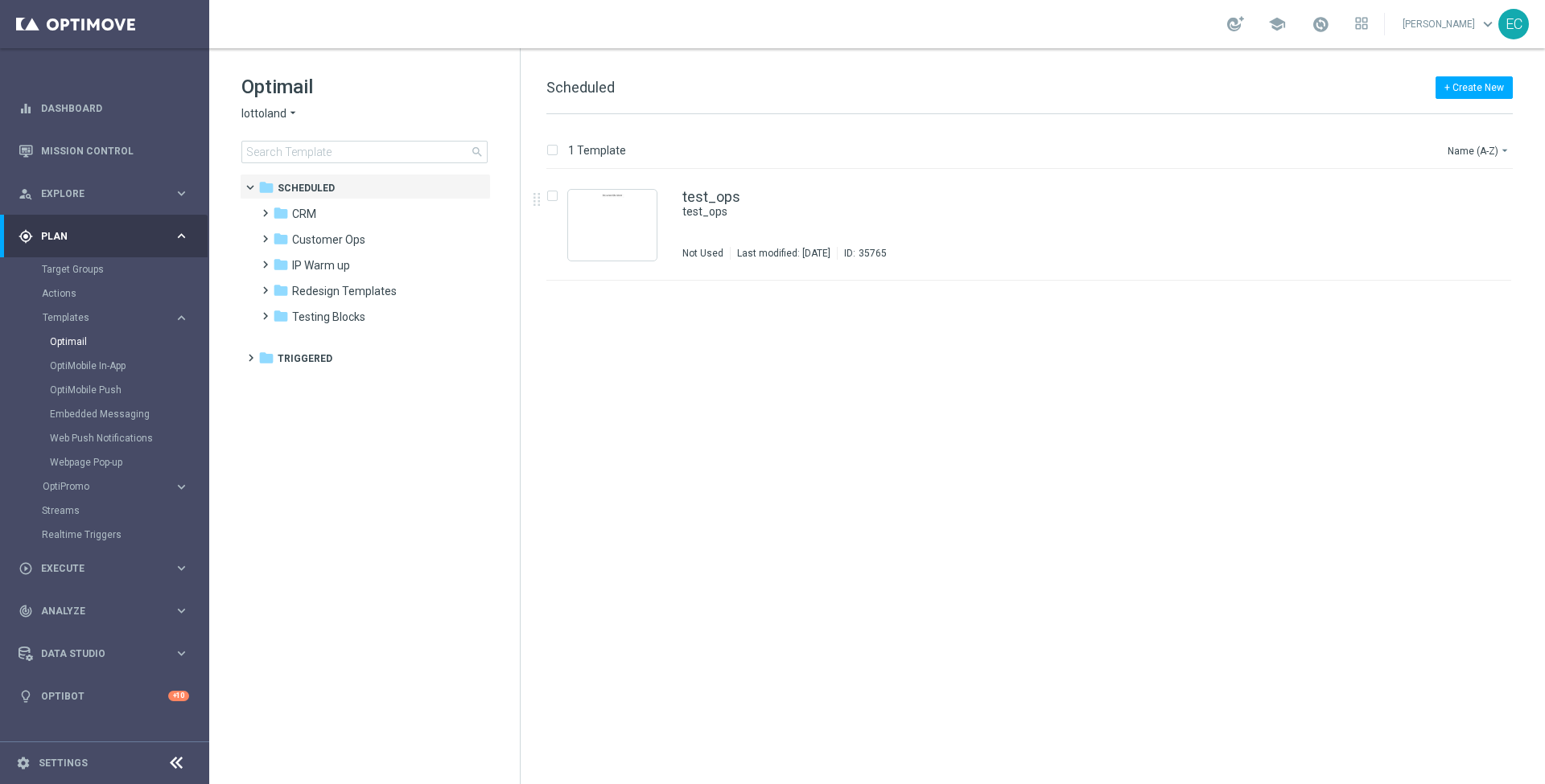
click at [77, 279] on div "Target Groups" at bounding box center [125, 269] width 166 height 24
click at [77, 273] on link "Target Groups" at bounding box center [105, 270] width 125 height 13
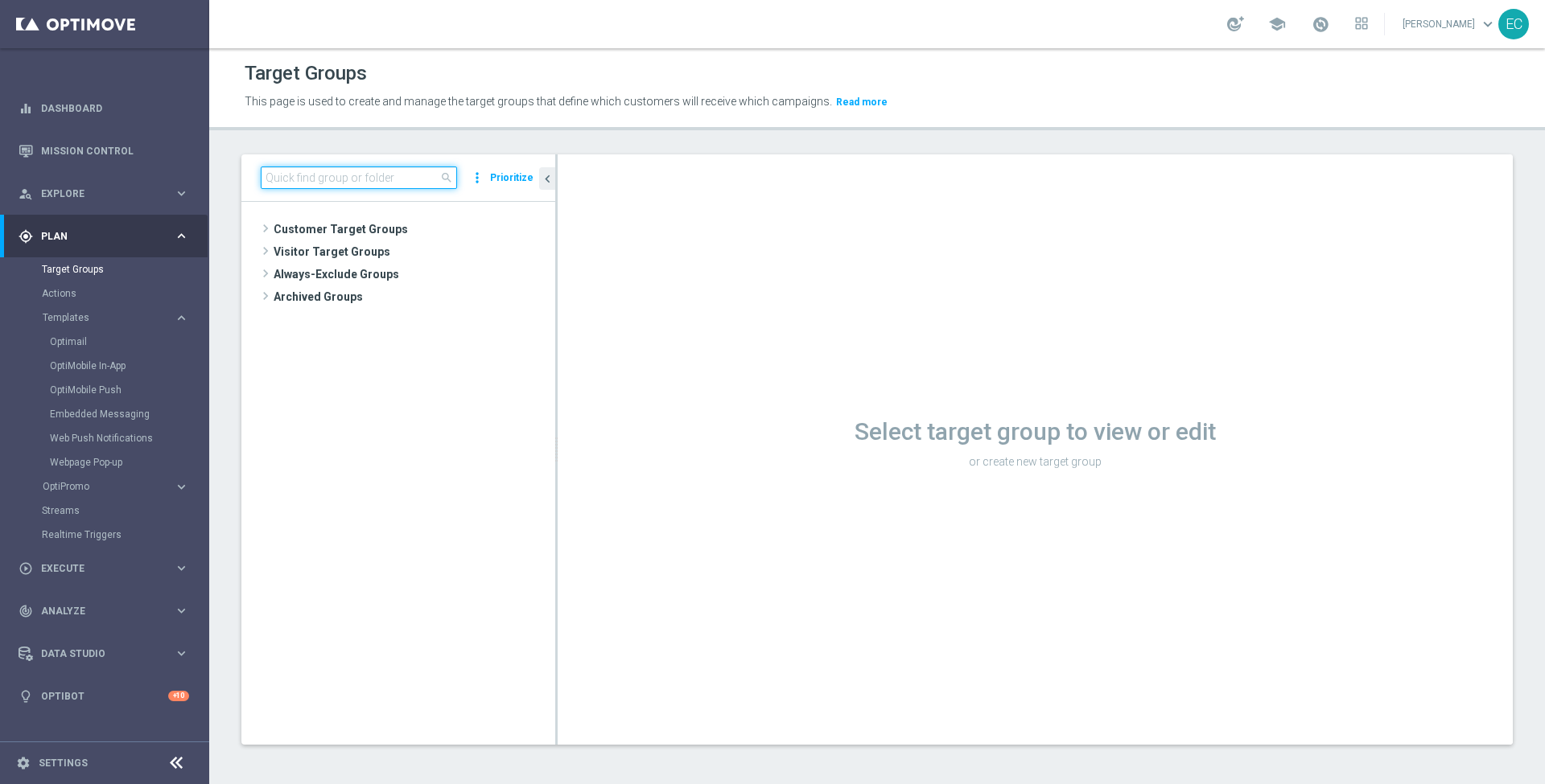
click at [318, 169] on input at bounding box center [358, 177] width 196 height 22
paste input "en_GB__PAGEVISITCASINO2___ALL_EMA_T&T_GM_TG"
click at [312, 174] on input "en_GB__PAGEVISITCASINO2___ALL_EMA_T&T_GM_TG" at bounding box center [358, 177] width 196 height 22
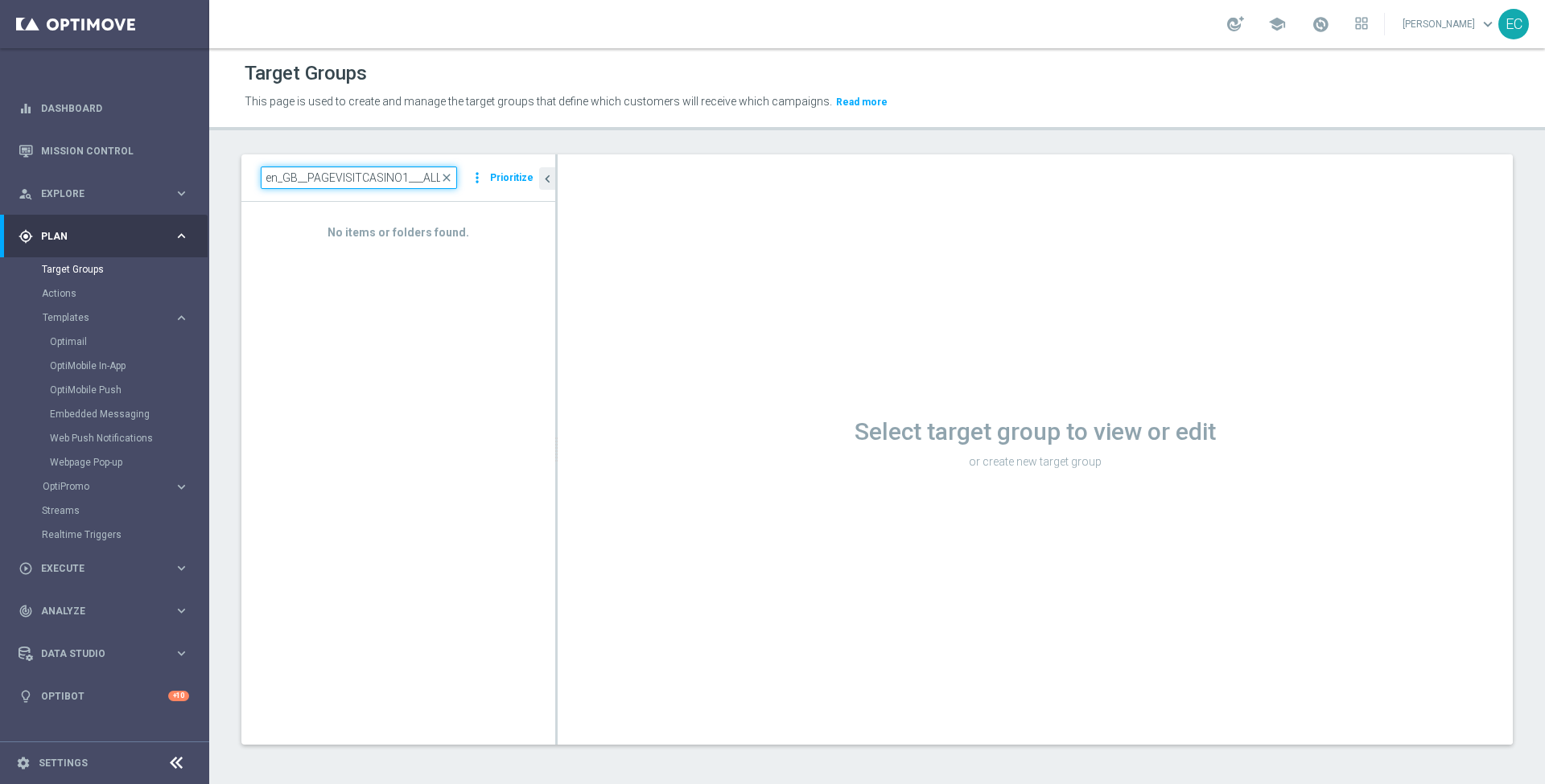
drag, startPoint x: 349, startPoint y: 185, endPoint x: 231, endPoint y: 169, distance: 119.1
click at [231, 169] on div "en_GB__PAGEVISITCASINO1___ALL_EMA_T&T_GM_TG close more_vert Prioritize No items…" at bounding box center [876, 461] width 1335 height 616
click at [370, 171] on input "en_GB__PAGEVISITCASINO1___ALL_EMA_T&T_GM_TG" at bounding box center [358, 177] width 196 height 22
click at [410, 345] on div "No items or folders found." at bounding box center [398, 472] width 314 height 542
click at [381, 185] on input "en_GB__PAGEVISITCASINO1___ALL_EMA_T&T_GM_TG" at bounding box center [358, 177] width 196 height 22
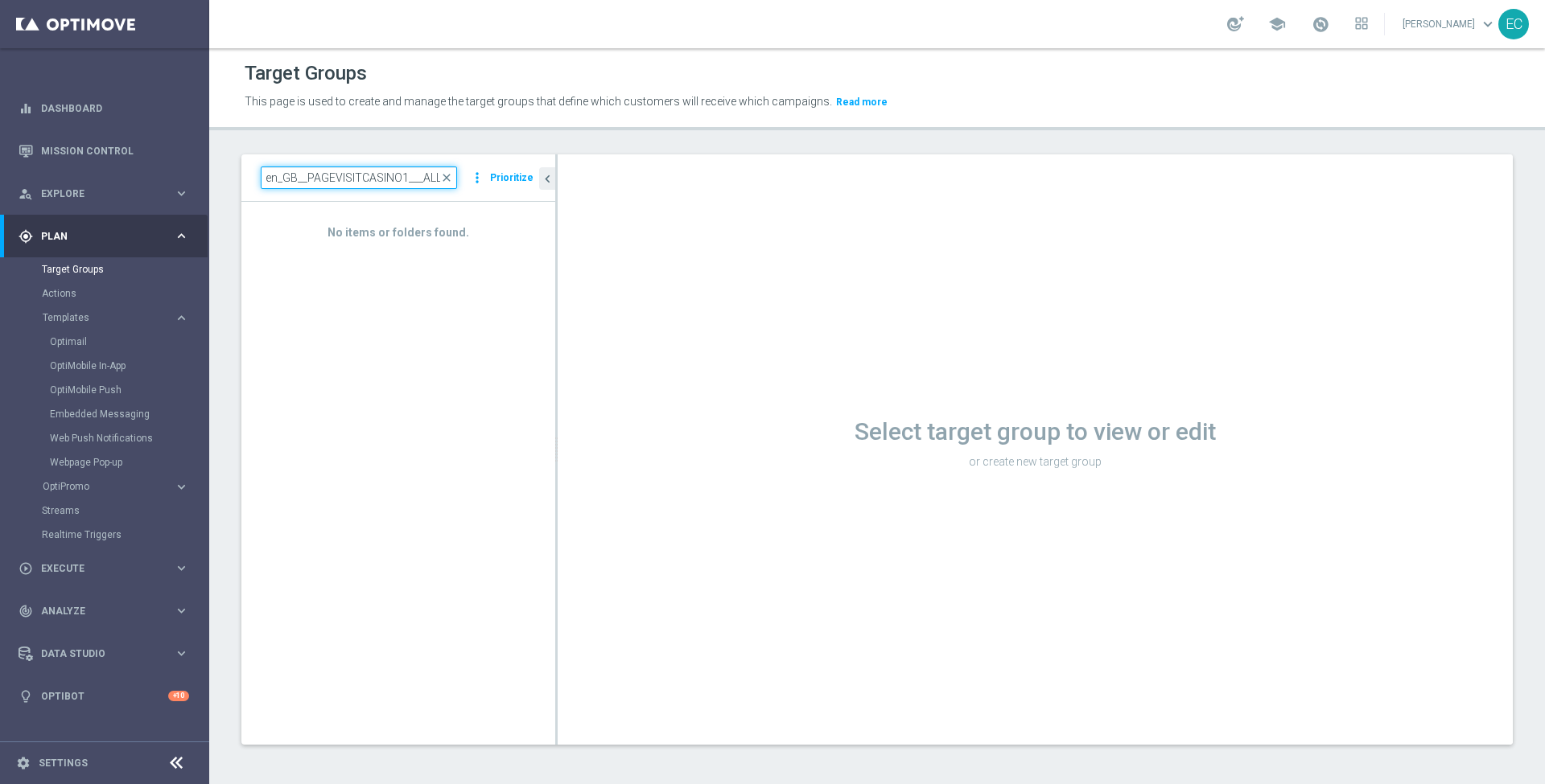
click at [380, 170] on input "en_GB__PAGEVISITCASINO1___ALL_EMA_T&T_GM_TG" at bounding box center [358, 177] width 196 height 22
drag, startPoint x: 352, startPoint y: 180, endPoint x: 479, endPoint y: 199, distance: 128.4
click at [479, 199] on div "en_GB__PAGEVISITCASINO1___ALL_EMA_T&T_GM_TG close more_vert Prioritize" at bounding box center [398, 177] width 314 height 47
click at [405, 172] on input "en_GB__PAGEVISITCASINO1___ALL_EMA_T&T_GM_TG" at bounding box center [358, 177] width 196 height 22
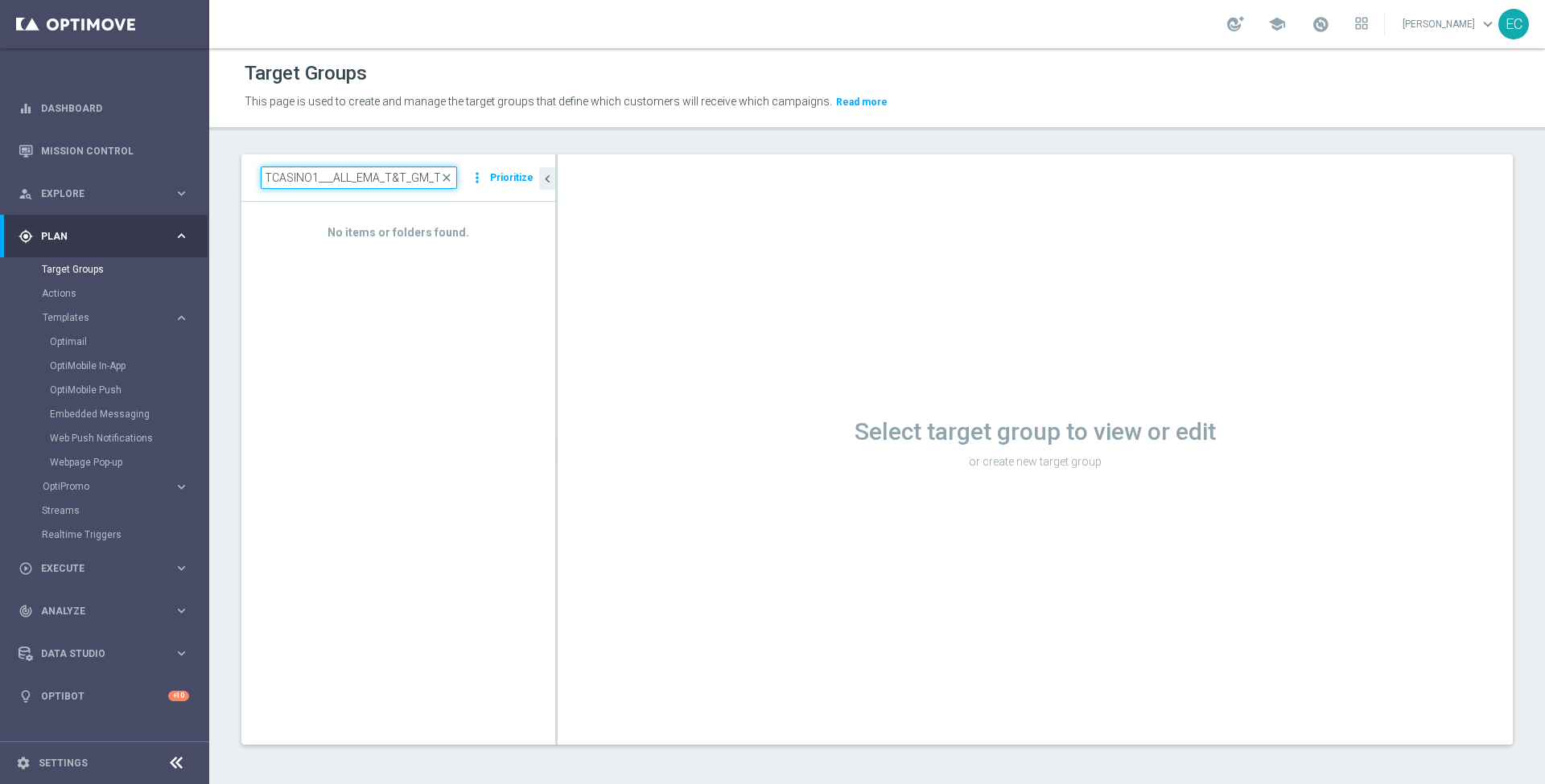
drag, startPoint x: 321, startPoint y: 177, endPoint x: 599, endPoint y: 177, distance: 278.0
click at [583, 177] on as-split "en_GB__PAGEVISITCASINO1___ALL_EMA_T&T_GM_TG close more_vert Prioritize No items…" at bounding box center [876, 449] width 1271 height 590
type input "en_GB__PAGEVISITCASINO1"
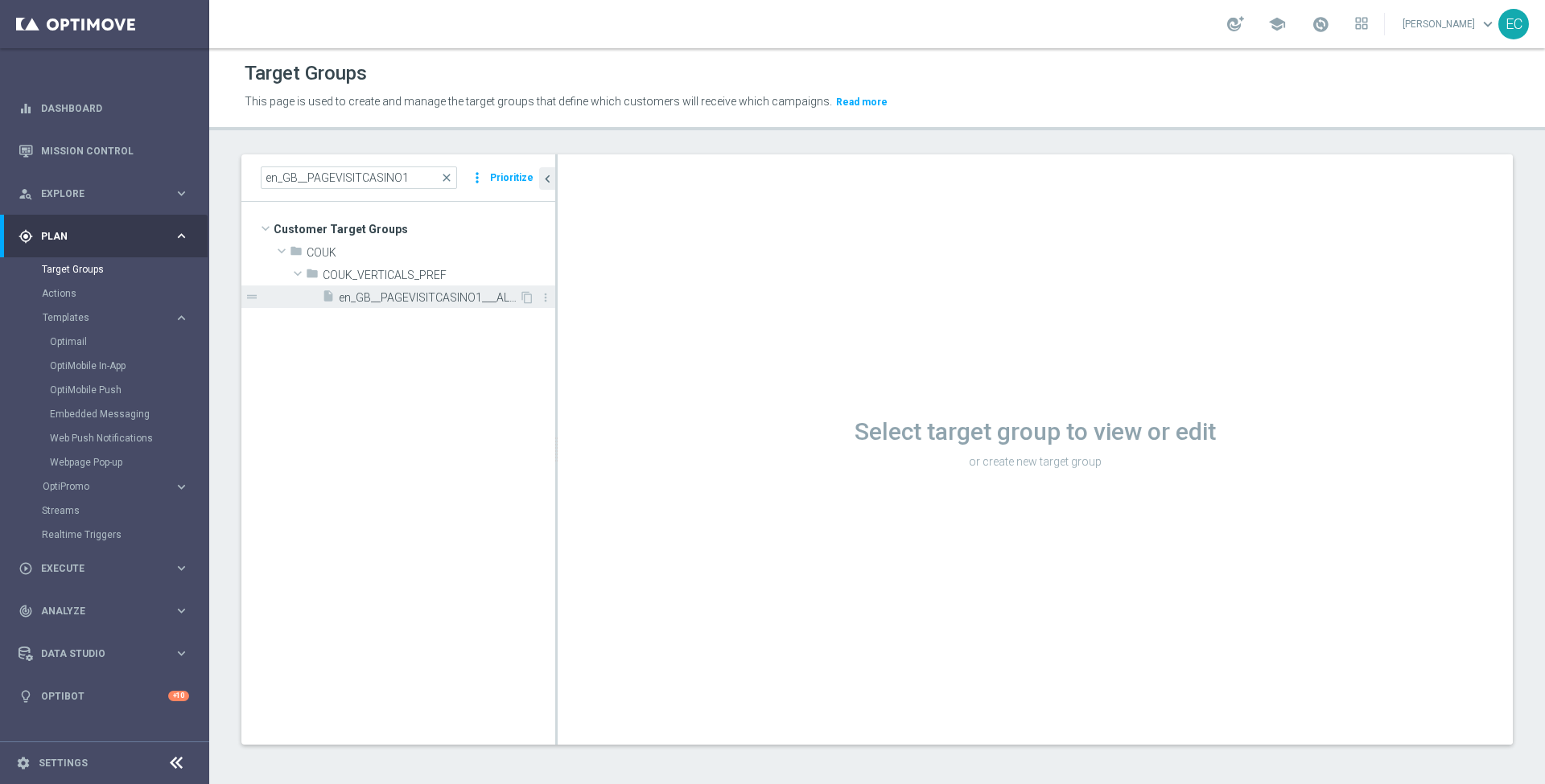
click at [462, 299] on span "en_GB__PAGEVISITCASINO1___ALL_EMA_T&T_GM" at bounding box center [428, 297] width 180 height 13
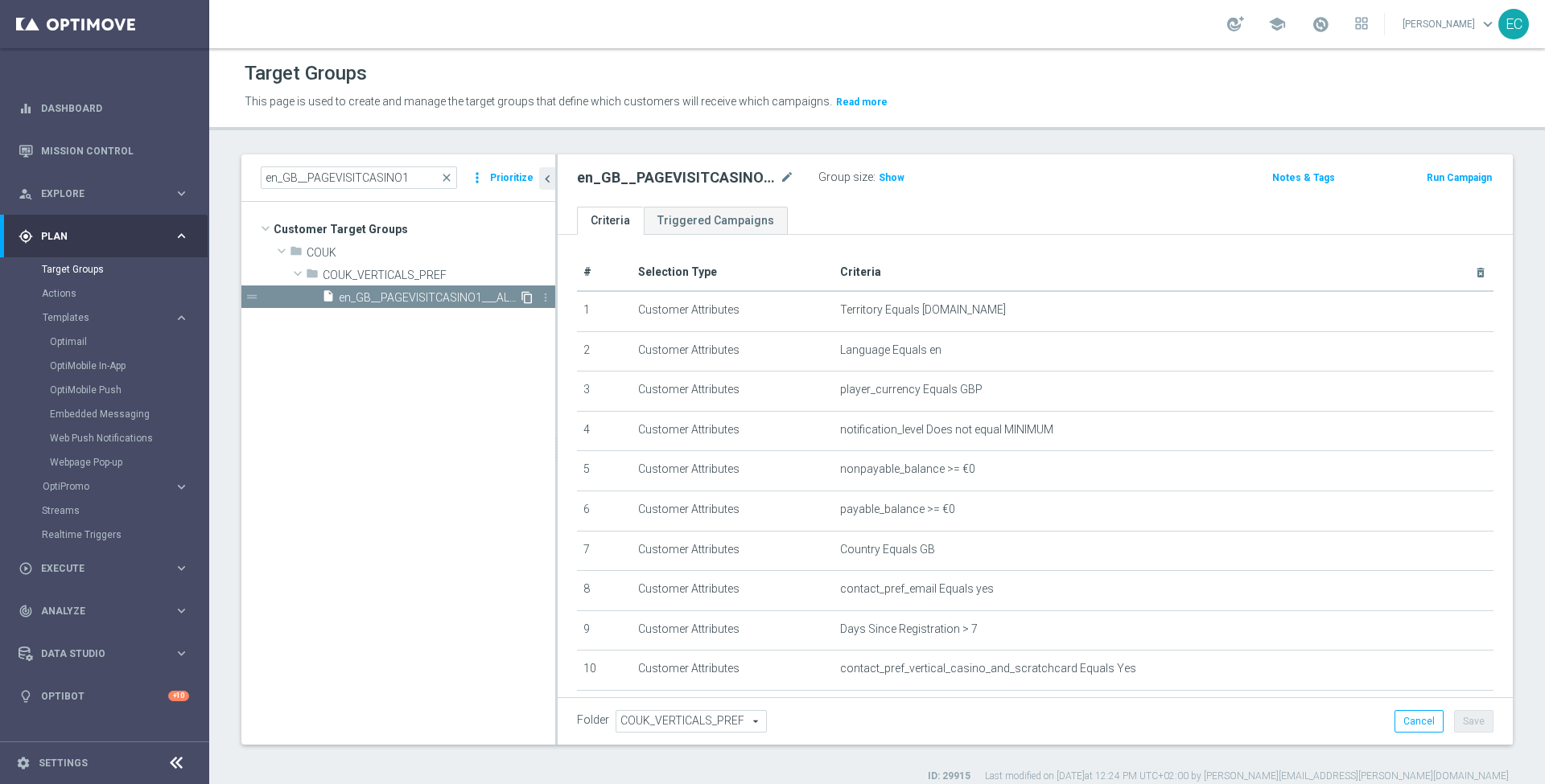
click at [528, 294] on icon "content_copy" at bounding box center [527, 297] width 13 height 13
click at [424, 322] on span "en_GB__PAGEVISITCASINO1___ALL_EMA_T&T_GM" at bounding box center [428, 320] width 180 height 13
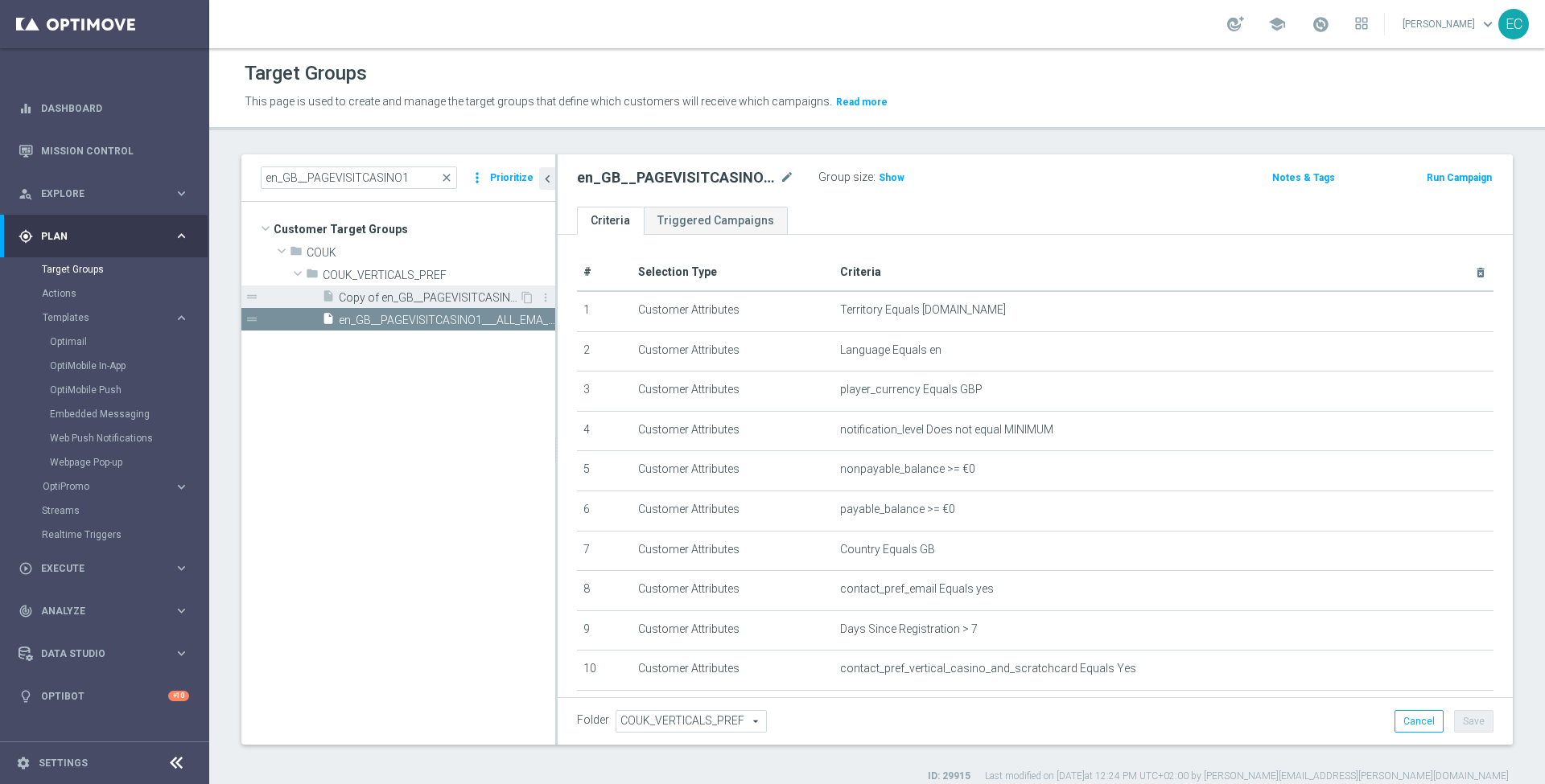
click at [425, 289] on div "insert_drive_file Copy of en_GB__PAGEVISITCASINO1___ALL_EMA_T&T_GM" at bounding box center [420, 297] width 197 height 22
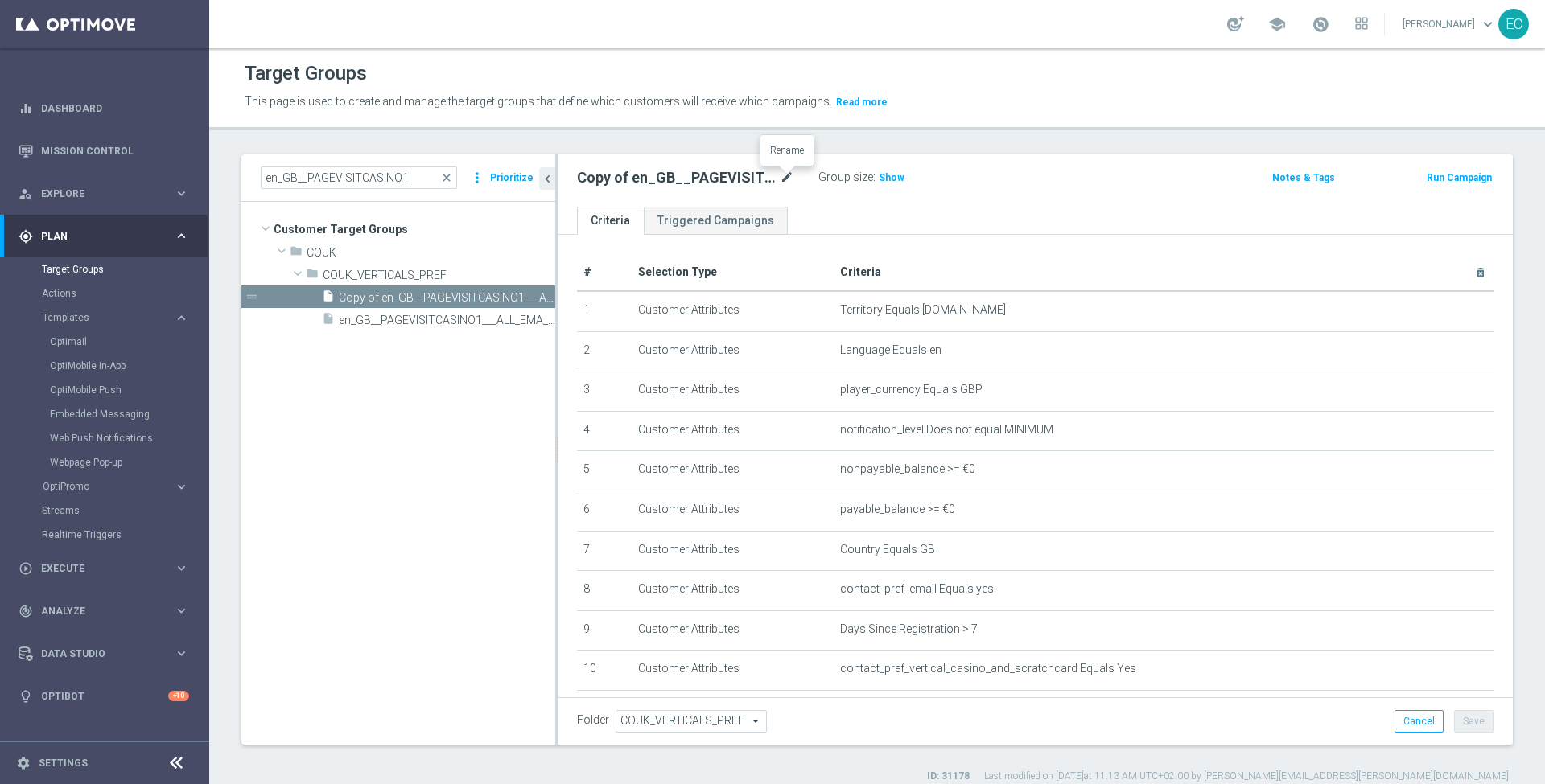
click at [786, 174] on icon "mode_edit" at bounding box center [787, 178] width 14 height 20
click at [769, 177] on input "Copy of en_GB__PAGEVISITCASINO1___ALL_EMA_T&T_GM" at bounding box center [686, 179] width 217 height 22
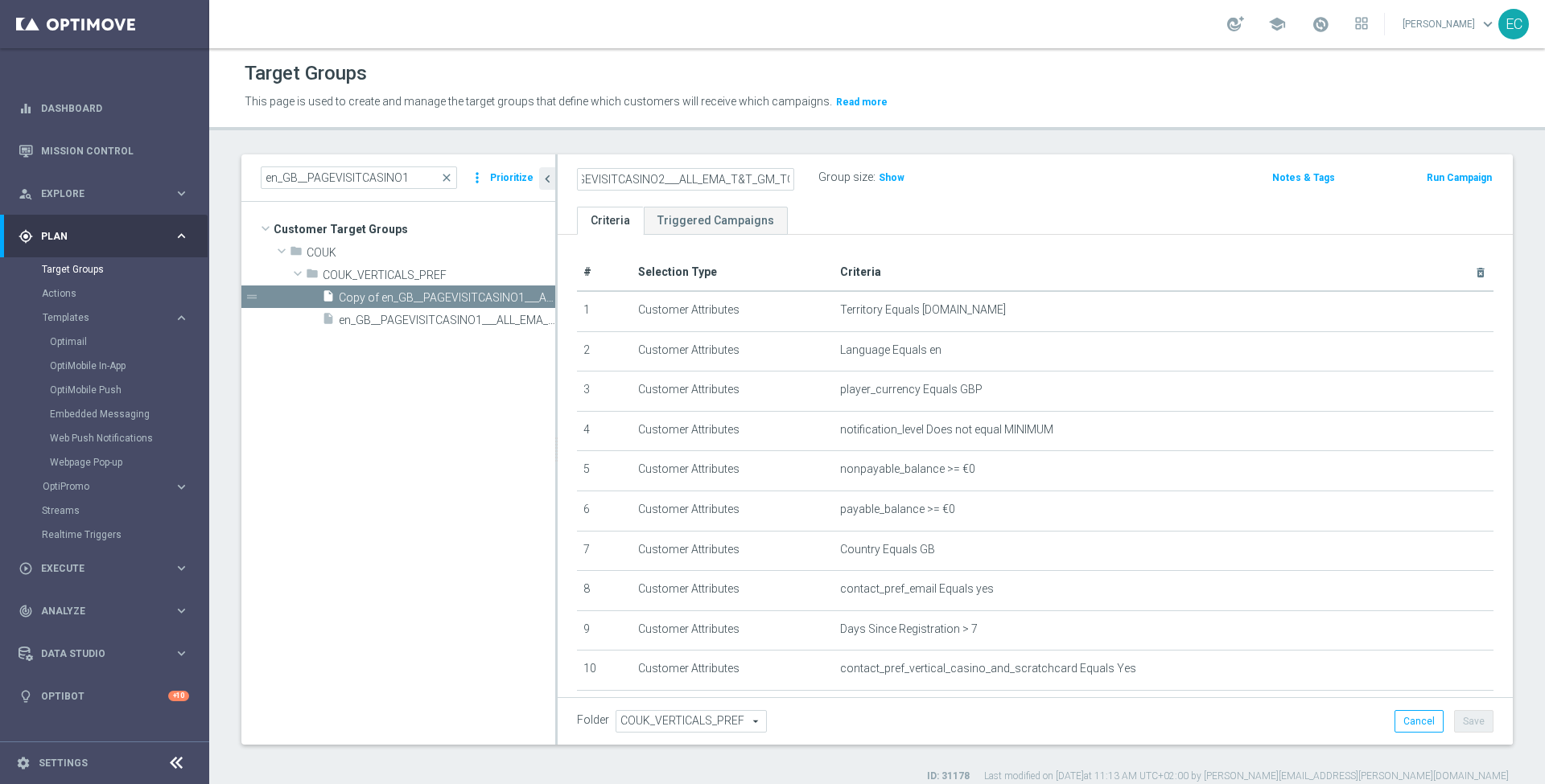
click at [669, 178] on input "en_GB__PAGEVISITCASINO2___ALL_EMA_T&T_GM_TG" at bounding box center [686, 179] width 217 height 22
drag, startPoint x: 712, startPoint y: 178, endPoint x: 547, endPoint y: 177, distance: 165.0
click at [547, 177] on as-split "en_GB__PAGEVISITCASINO1 close more_vert Prioritize Customer Target Groups libra…" at bounding box center [876, 449] width 1271 height 590
click at [673, 188] on input "en_GB__PAGEVISITCASINO2_ALL_EMA_T&T_GM_TG" at bounding box center [686, 179] width 217 height 22
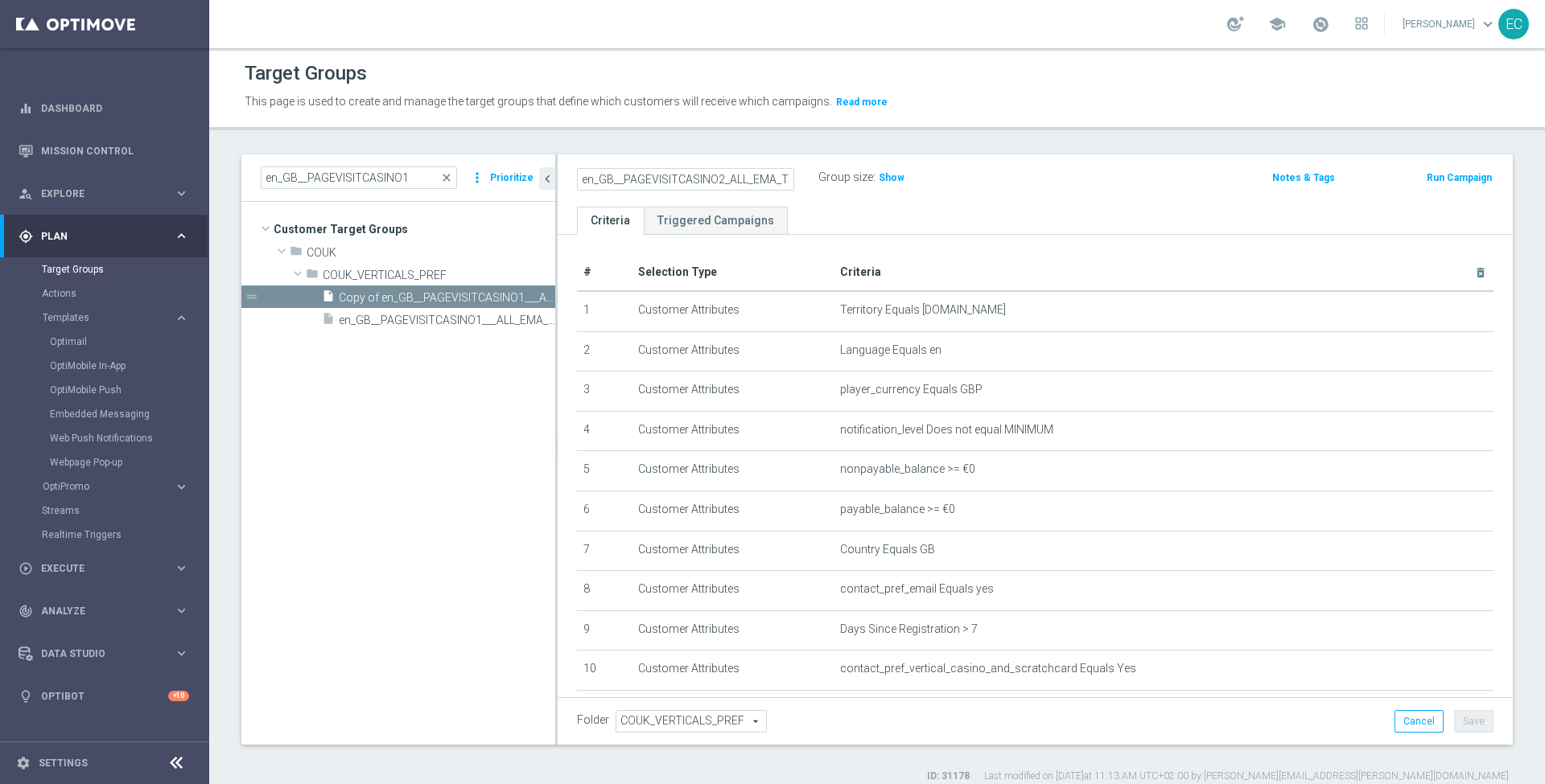
scroll to position [0, 51]
drag, startPoint x: 635, startPoint y: 184, endPoint x: 807, endPoint y: 188, distance: 172.0
click at [807, 188] on div "en_GB__PAGEVISITCASINO2_ALL_EMA_T&T_GM_TG" at bounding box center [697, 177] width 241 height 22
click at [747, 185] on input "en_GB__PAGEVISITCASINO2_ALL_EMA_T&T_GM_TG" at bounding box center [686, 179] width 217 height 22
type input "en_GB__PAGEVISITCASINO2_ALL_EMA_T&T_GM_TG"
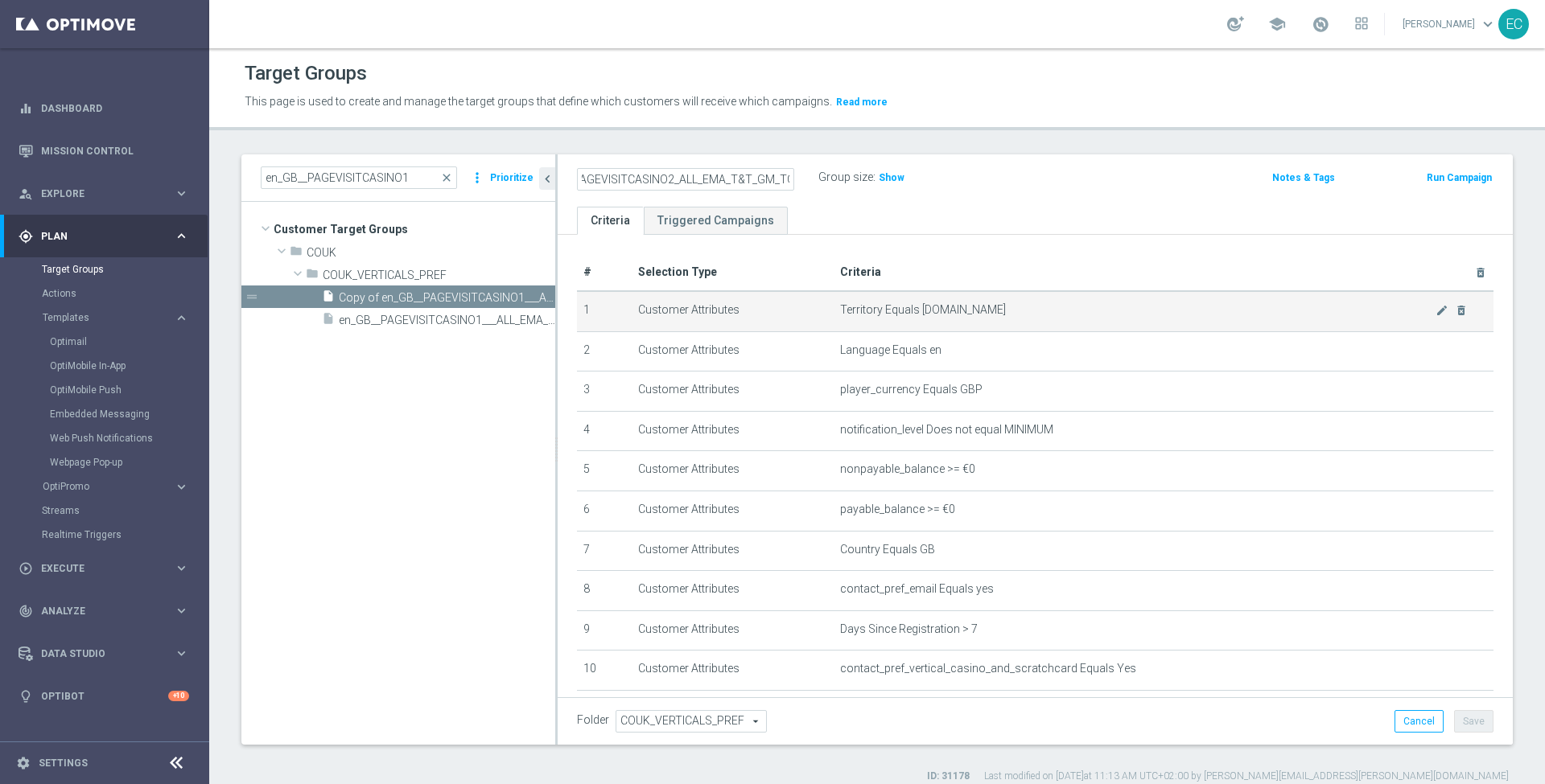
scroll to position [0, 0]
drag, startPoint x: 1021, startPoint y: 212, endPoint x: 1174, endPoint y: 313, distance: 183.3
click at [1021, 213] on ul "Criteria Triggered Campaigns" at bounding box center [1035, 220] width 955 height 28
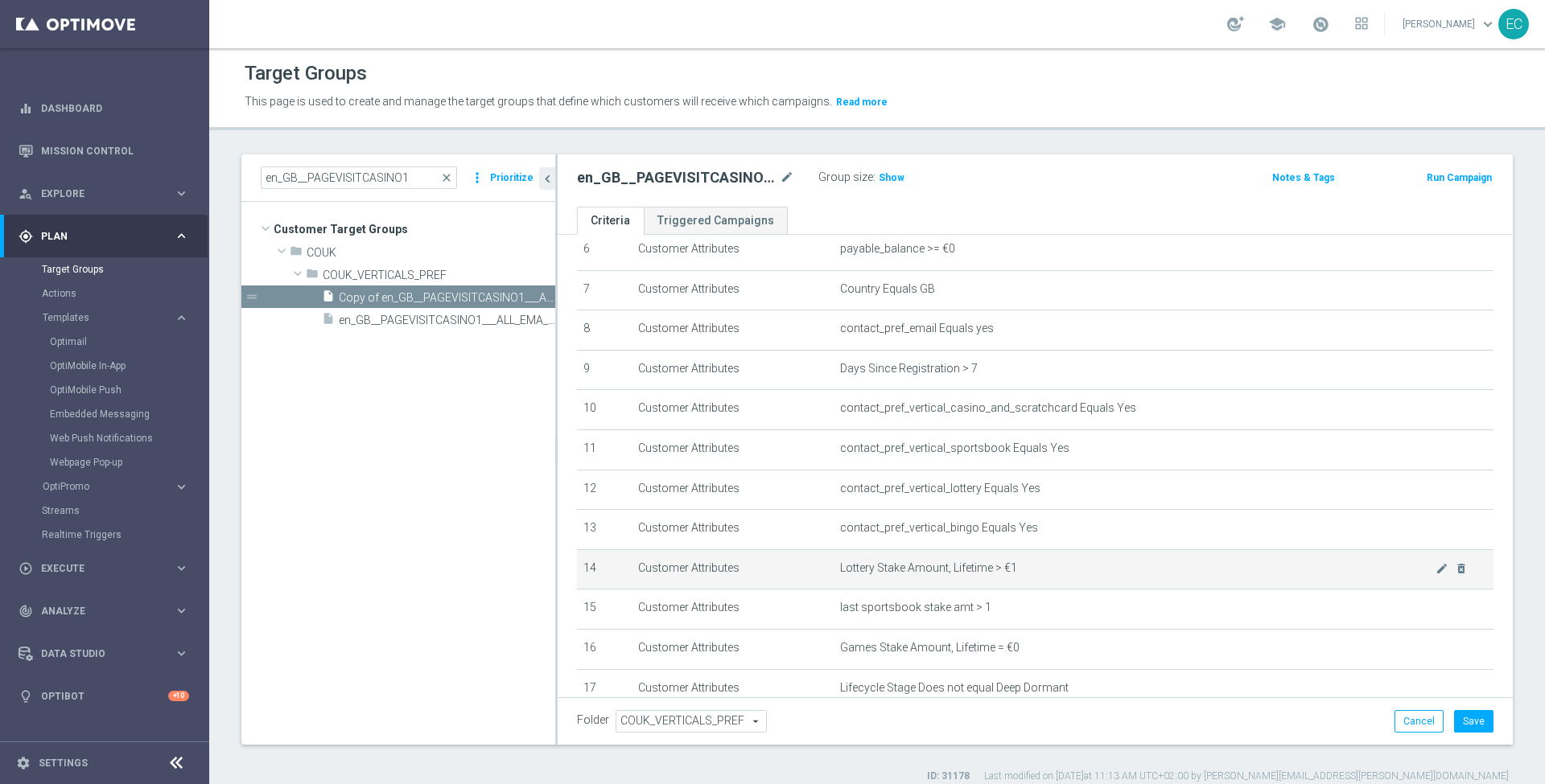
scroll to position [404, 0]
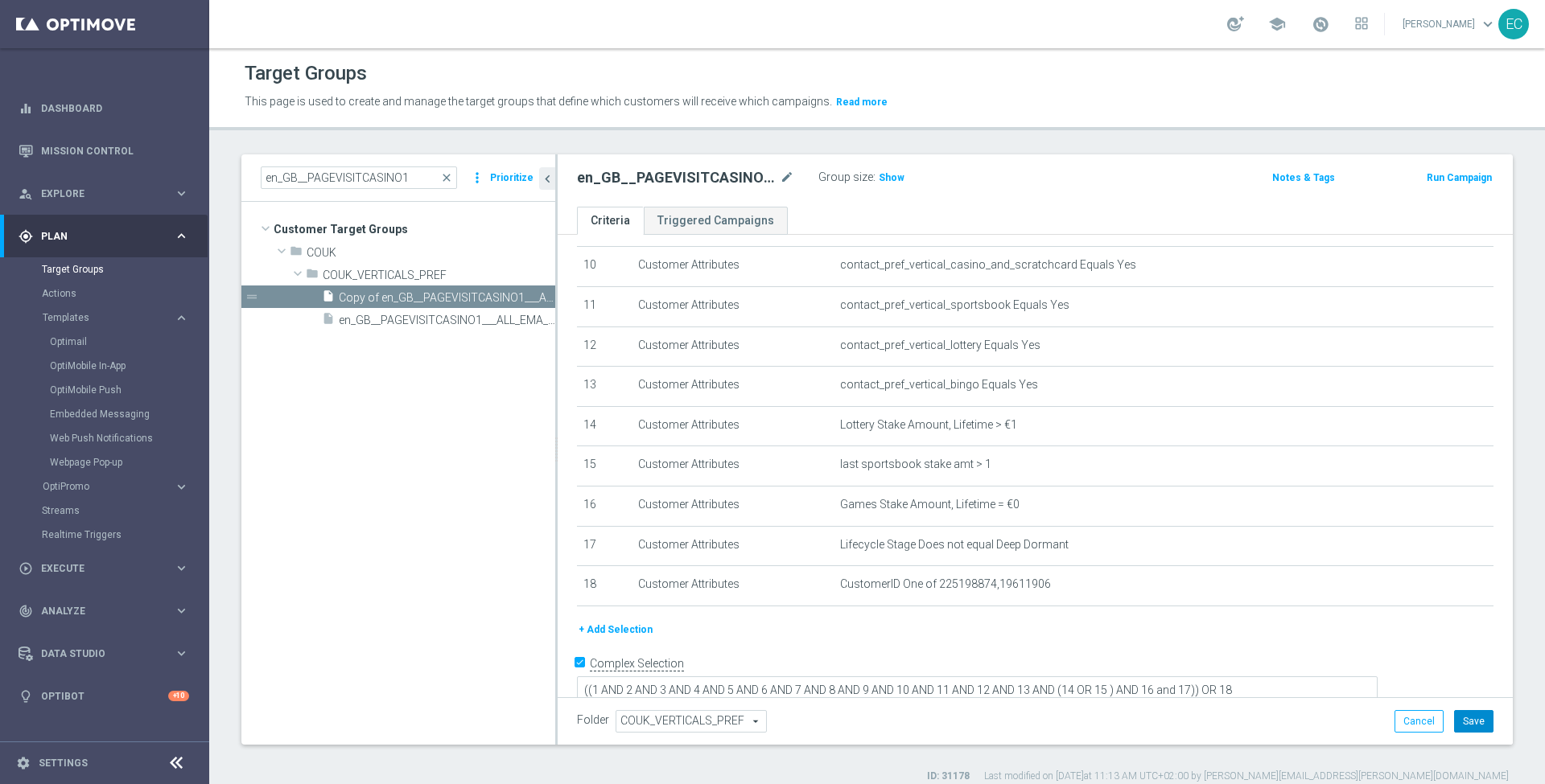
click at [1460, 719] on button "Save" at bounding box center [1473, 721] width 39 height 22
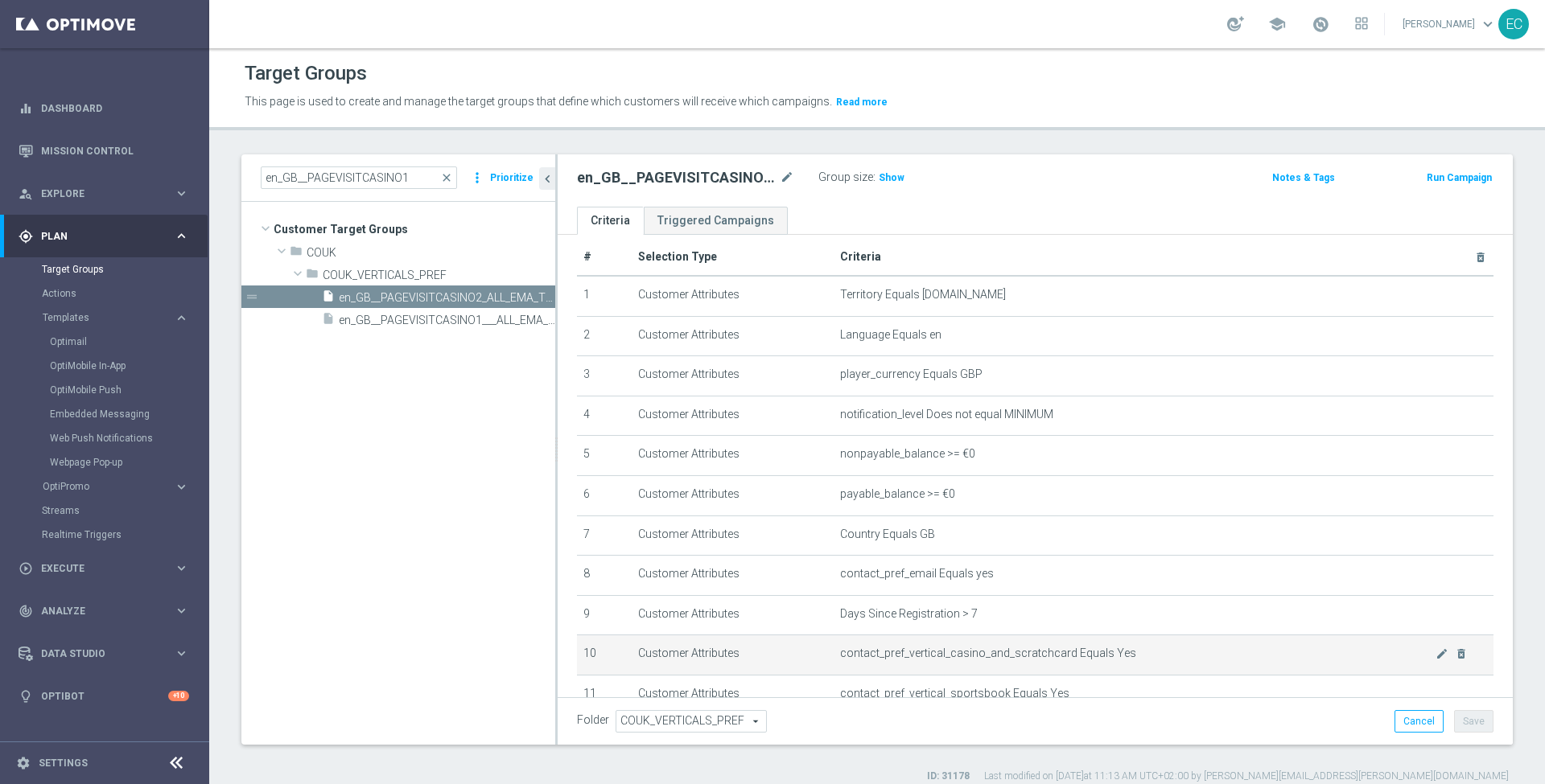
scroll to position [0, 0]
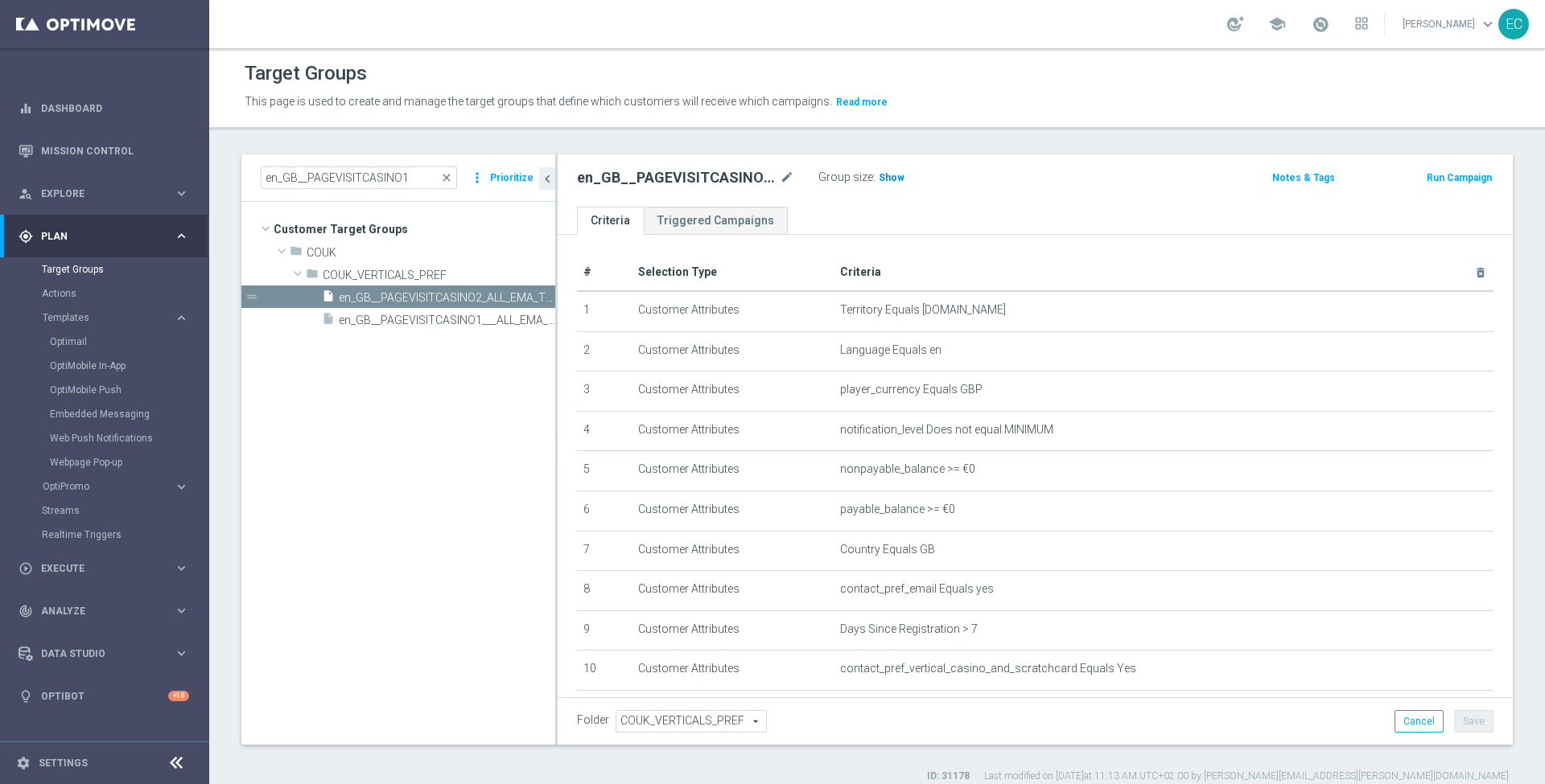
click at [890, 177] on span "Show" at bounding box center [891, 177] width 26 height 12
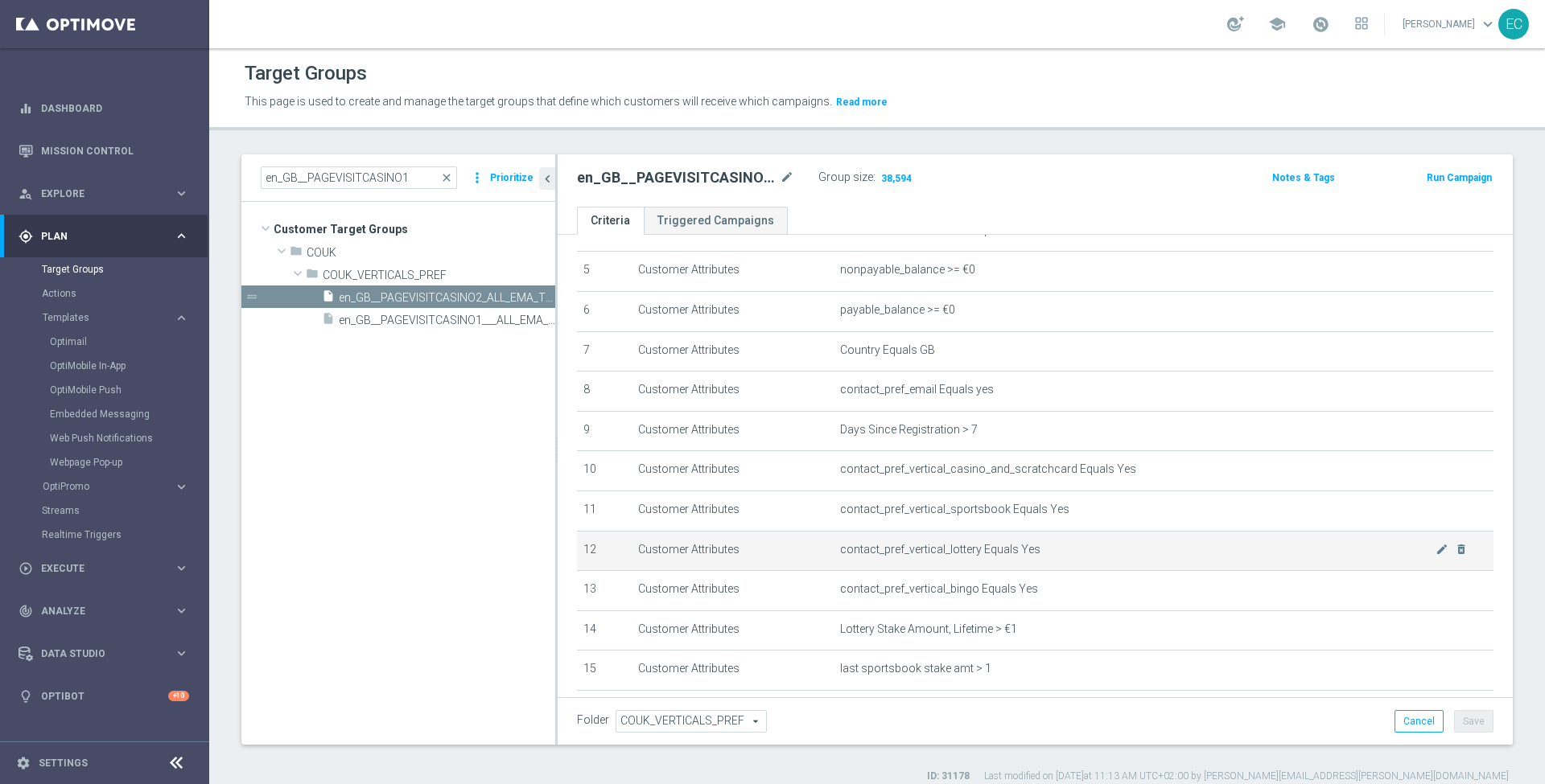
scroll to position [216, 0]
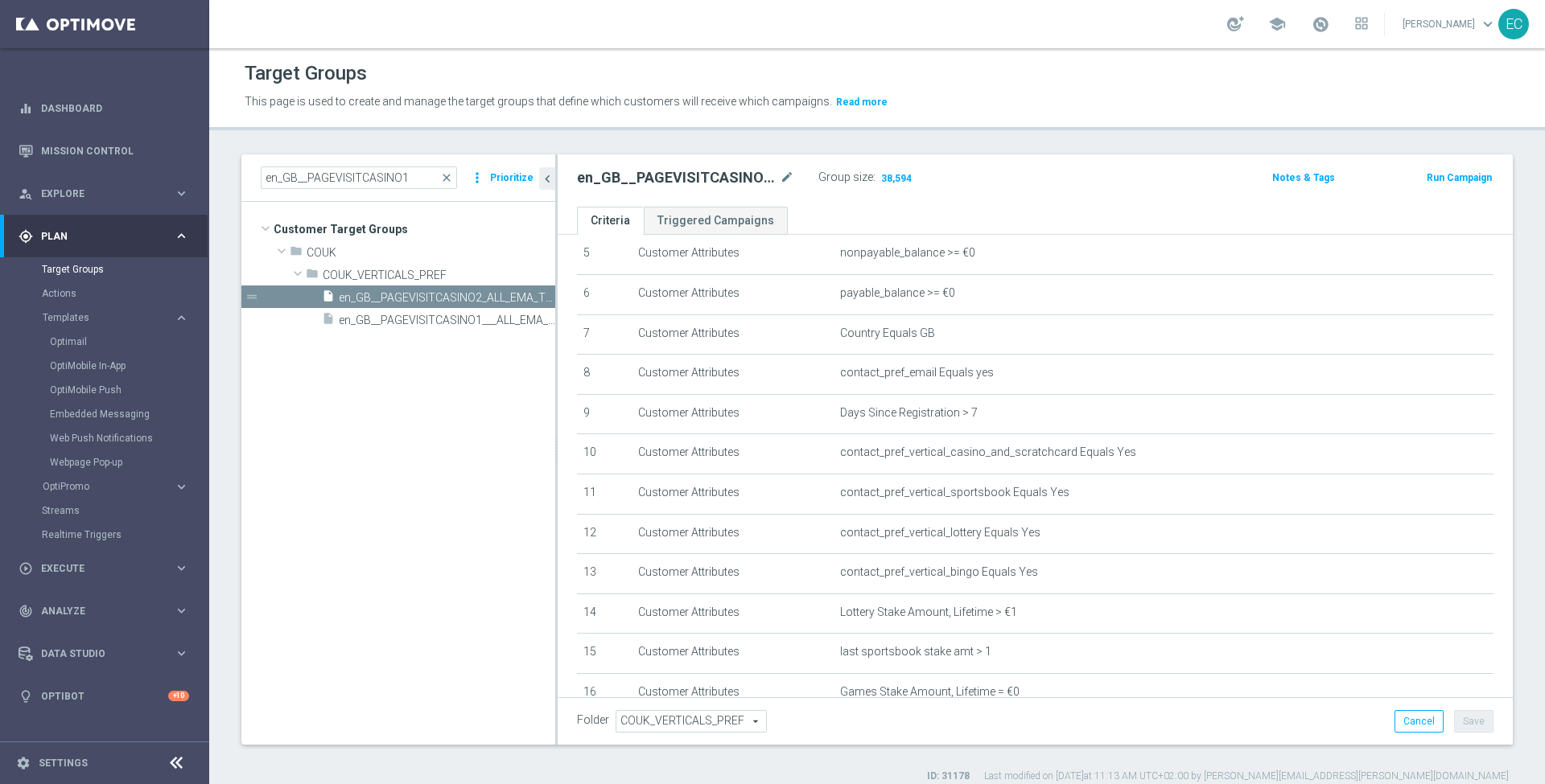
click at [1161, 200] on div "en_GB__PAGEVISITCASINO2_ALL_EMA_T&T_GM_TG mode_edit Group size : 38,594 Notes &…" at bounding box center [1035, 180] width 955 height 52
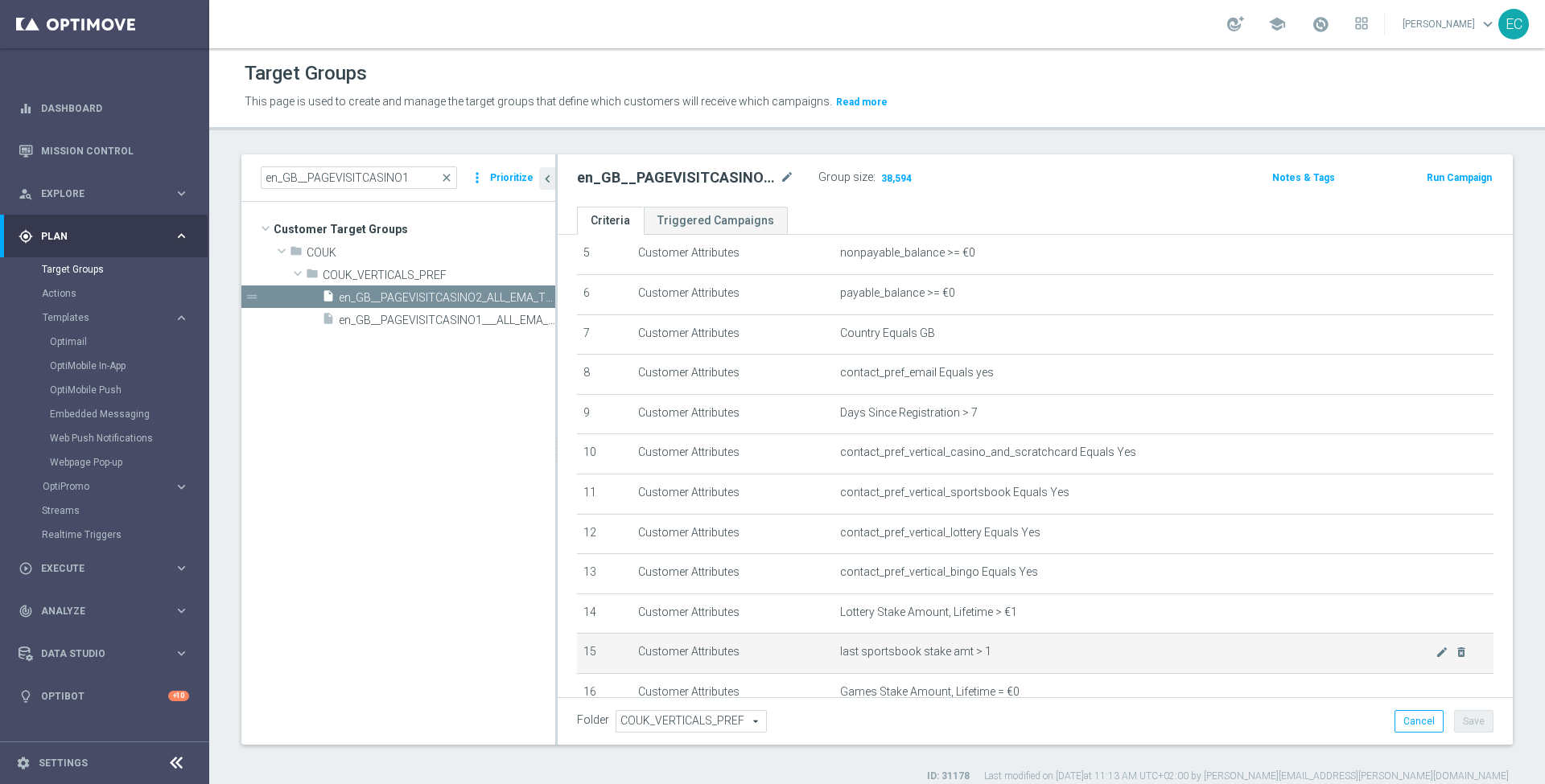
scroll to position [404, 0]
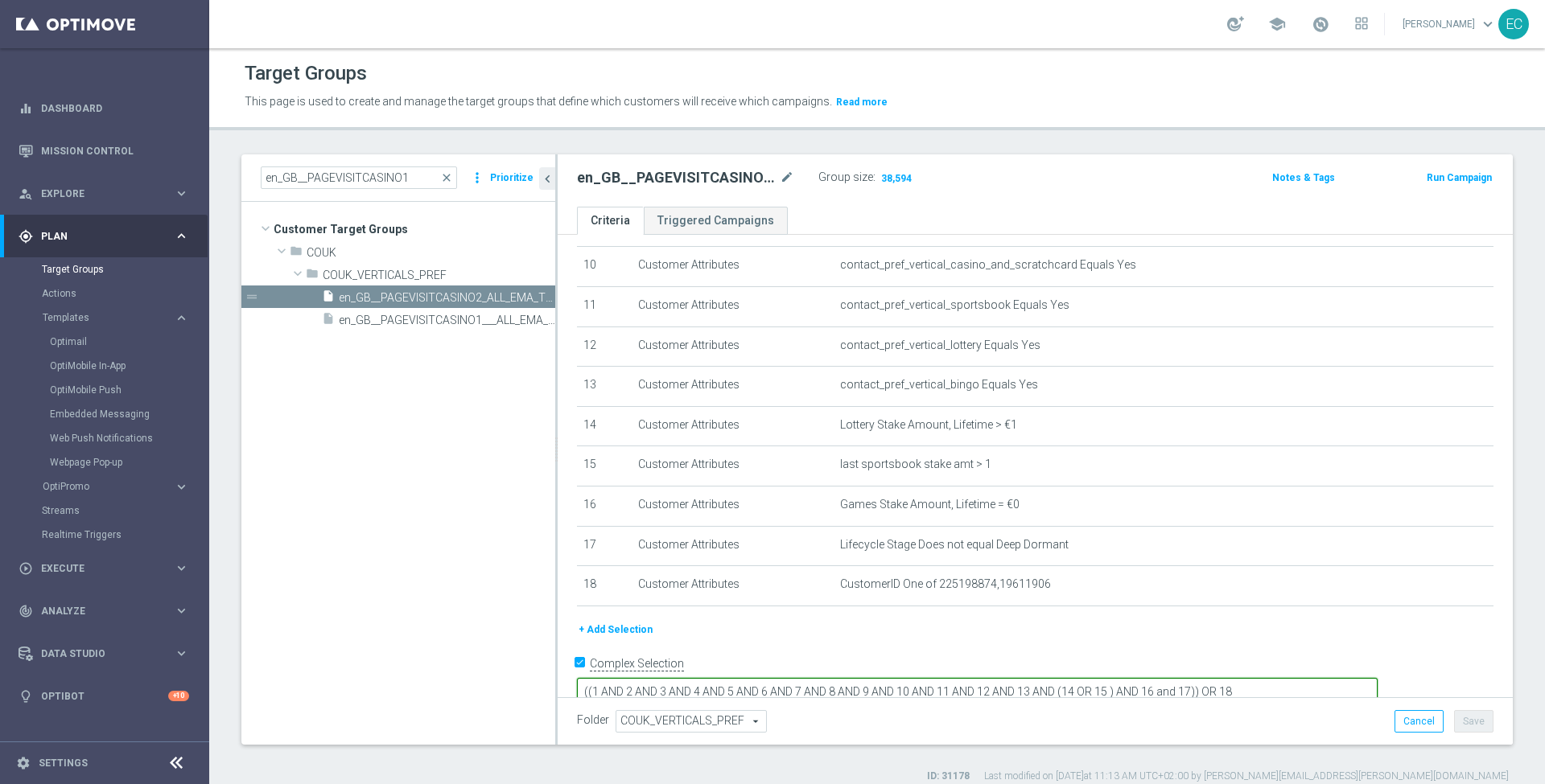
drag, startPoint x: 1397, startPoint y: 658, endPoint x: 1319, endPoint y: 664, distance: 78.2
click at [1319, 678] on textarea "((1 AND 2 AND 3 AND 4 AND 5 AND 6 AND 7 AND 8 AND 9 AND 10 AND 11 AND 12 AND 13…" at bounding box center [977, 692] width 800 height 28
click at [1385, 627] on div "+ Add Selection" at bounding box center [1034, 630] width 940 height 18
click at [1462, 720] on button "Save" at bounding box center [1473, 721] width 39 height 22
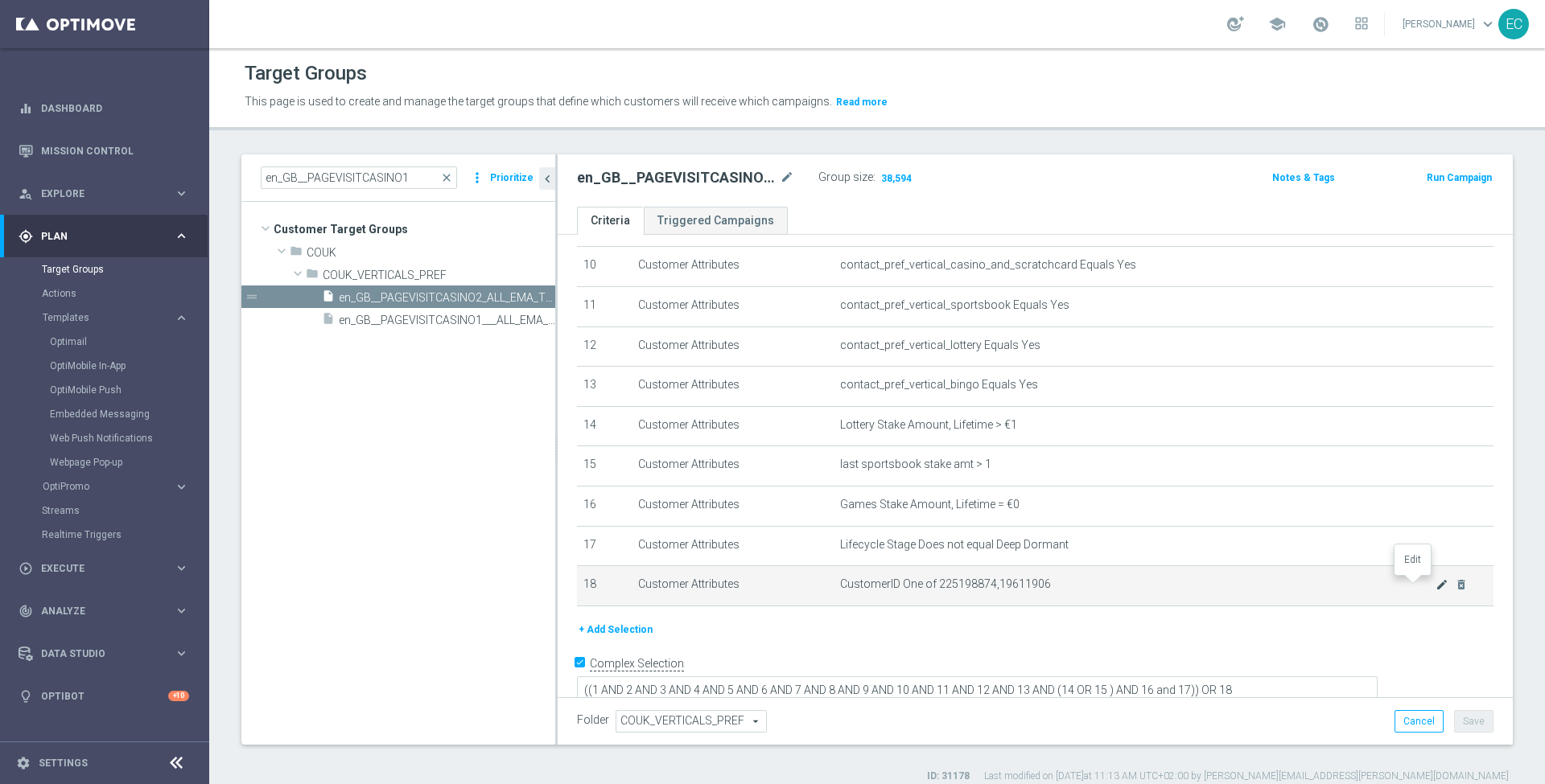
click at [1436, 585] on icon "mode_edit" at bounding box center [1442, 584] width 13 height 13
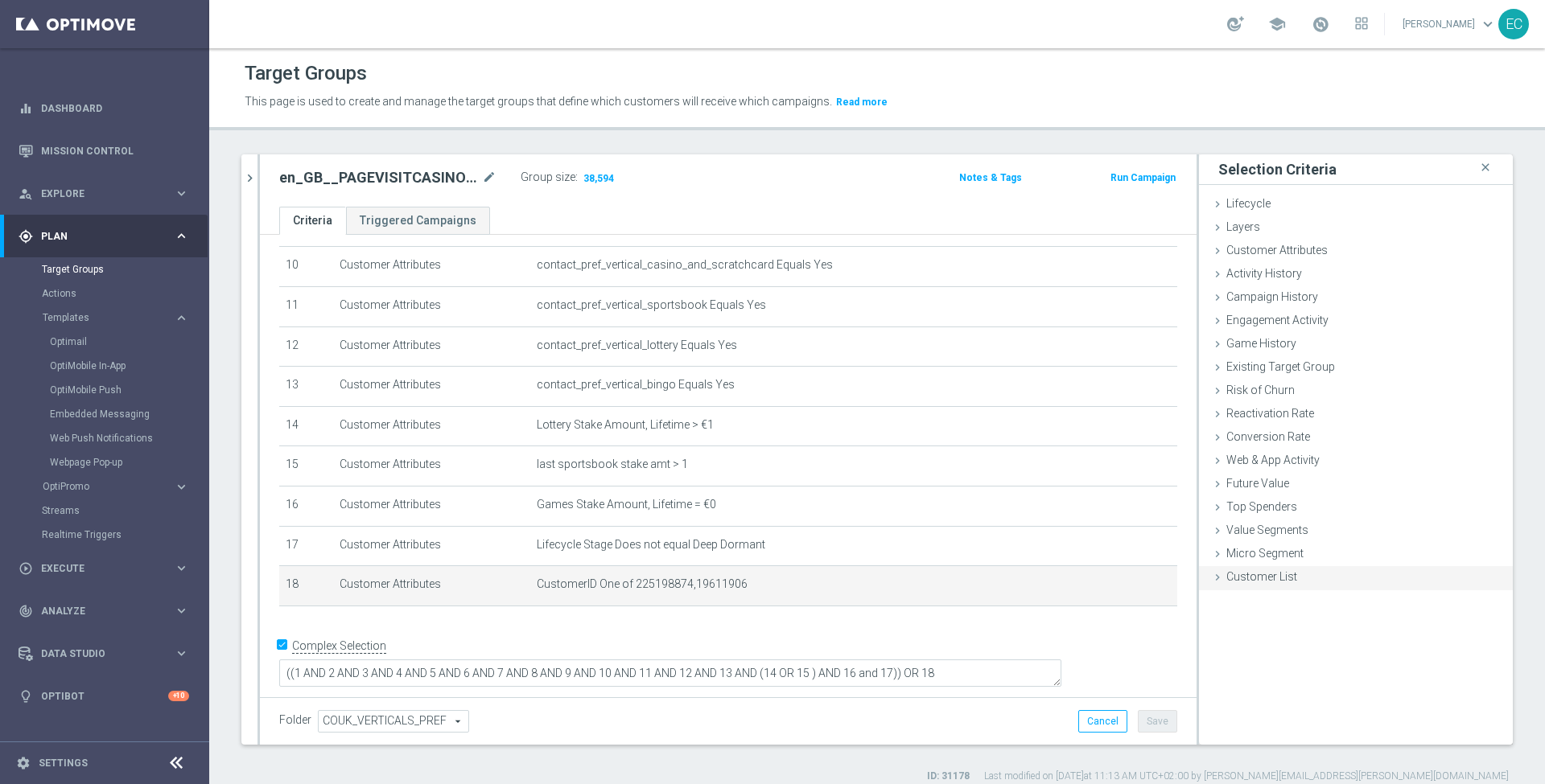
scroll to position [387, 0]
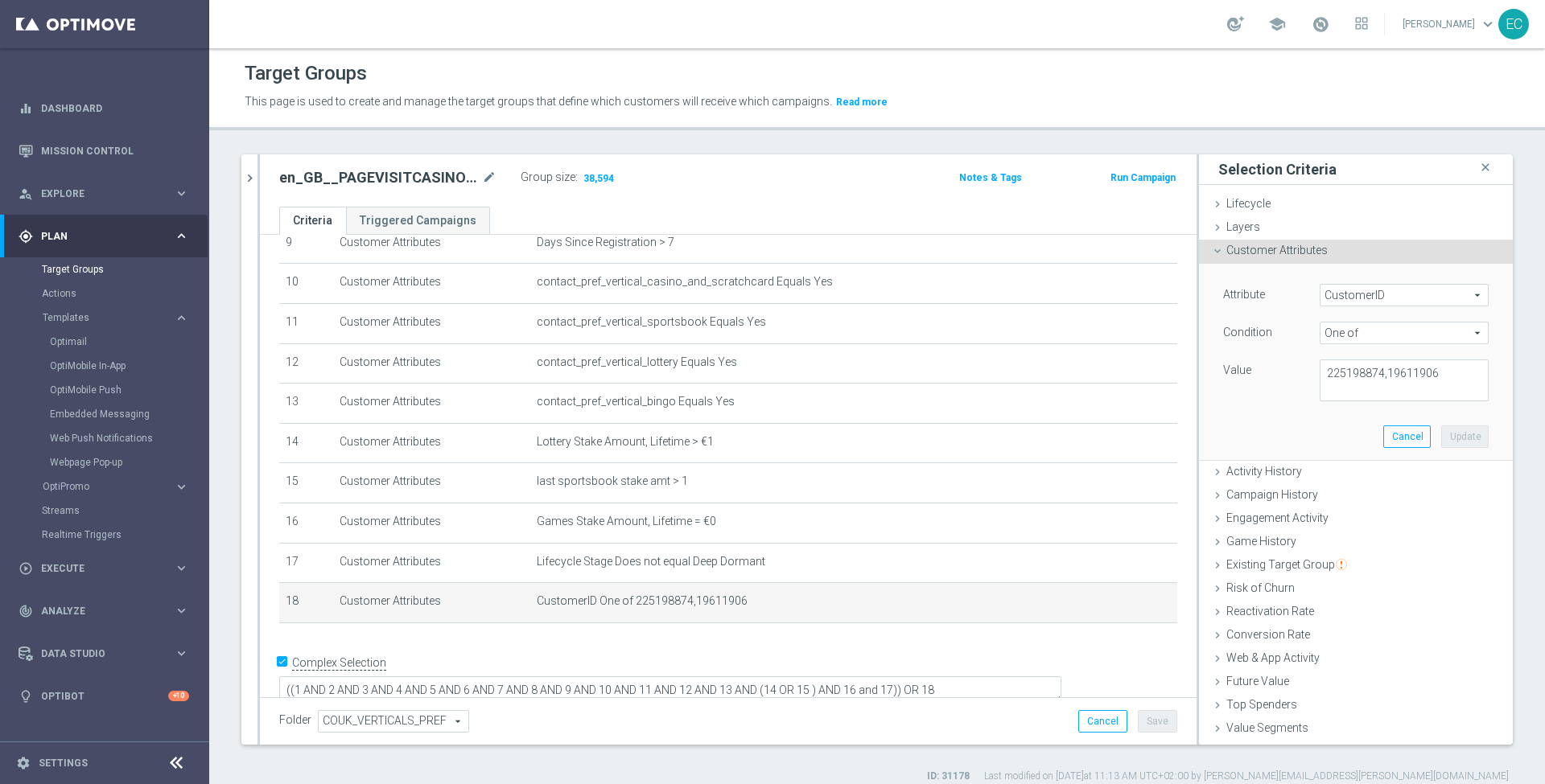
click at [766, 214] on ul "Criteria Triggered Campaigns" at bounding box center [728, 220] width 936 height 28
click at [1019, 678] on textarea "((1 AND 2 AND 3 AND 4 AND 5 AND 6 AND 7 AND 8 AND 9 AND 10 AND 11 AND 12 AND 13…" at bounding box center [670, 692] width 782 height 28
click at [1434, 371] on textarea "225198874,19611906" at bounding box center [1403, 380] width 169 height 42
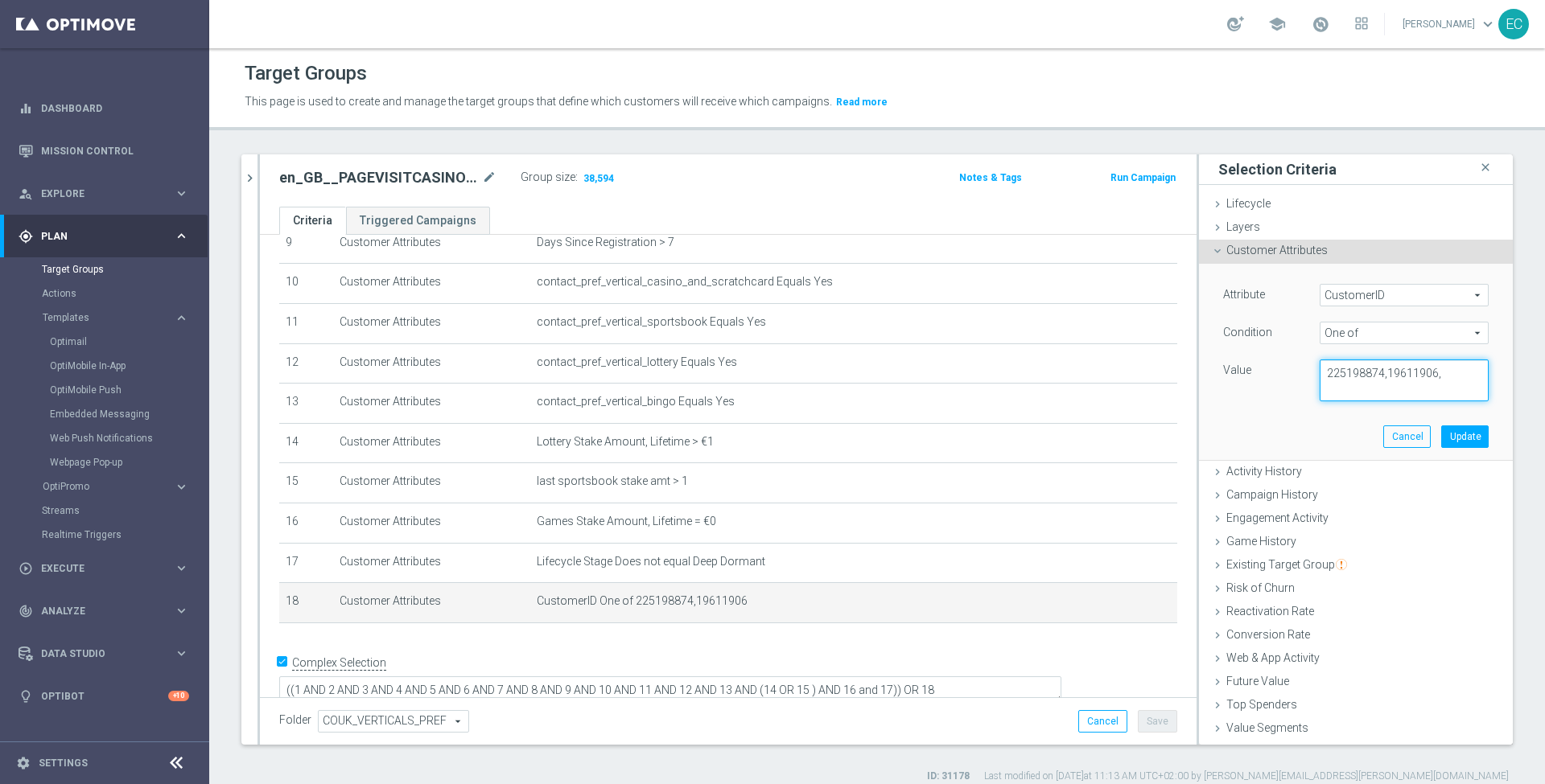
paste textarea "225198935"
type textarea "225198874,19611906, 225198935"
click at [1441, 443] on button "Update" at bounding box center [1464, 436] width 47 height 22
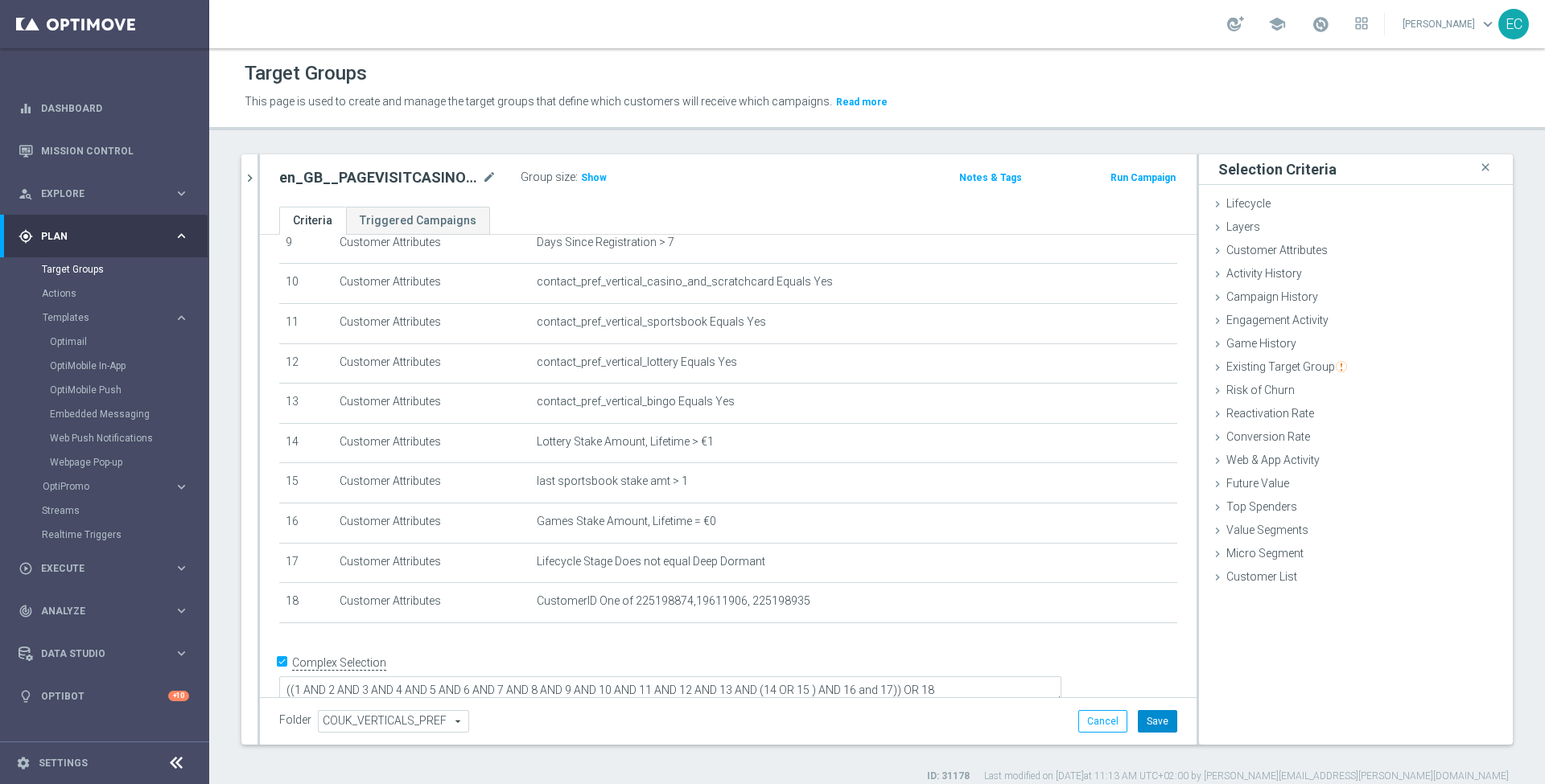
click at [1158, 720] on button "Save" at bounding box center [1157, 721] width 39 height 22
